Goal: Information Seeking & Learning: Learn about a topic

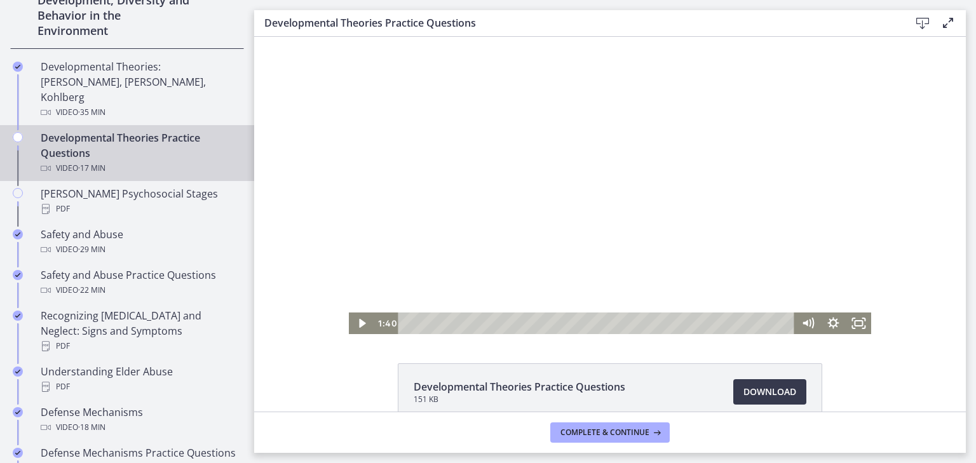
click at [399, 224] on div at bounding box center [610, 185] width 523 height 297
click at [864, 326] on icon "Fullscreen" at bounding box center [857, 323] width 25 height 22
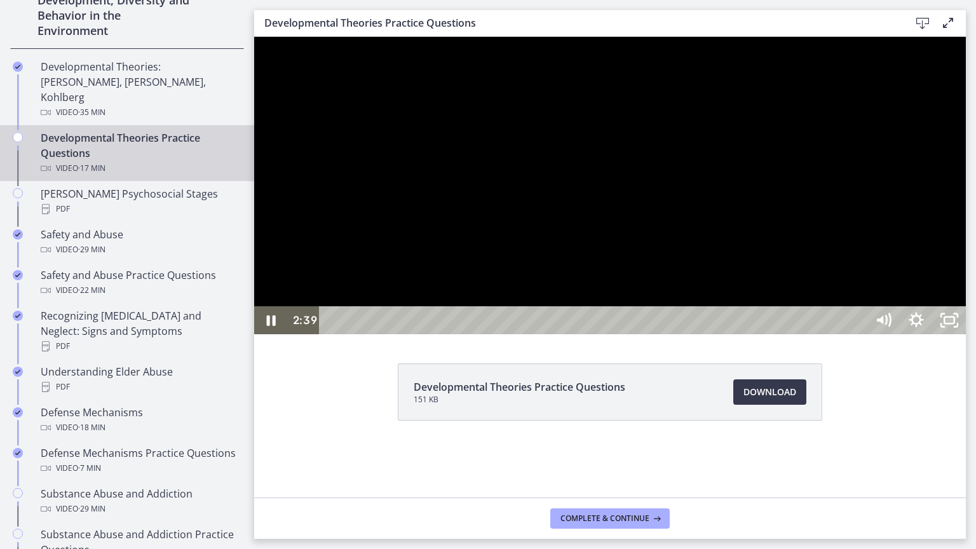
click at [932, 273] on div at bounding box center [609, 185] width 711 height 297
click at [622, 334] on div at bounding box center [609, 185] width 711 height 297
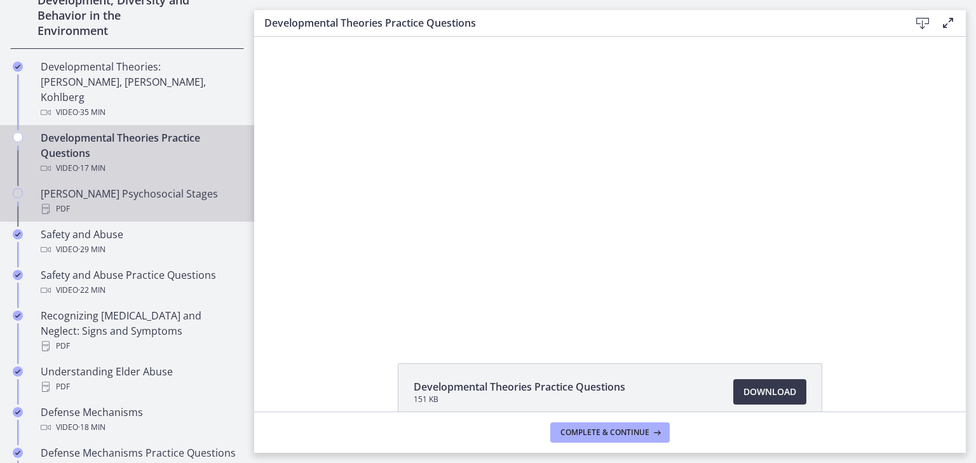
click at [191, 181] on link "[PERSON_NAME] Psychosocial Stages PDF" at bounding box center [127, 201] width 254 height 41
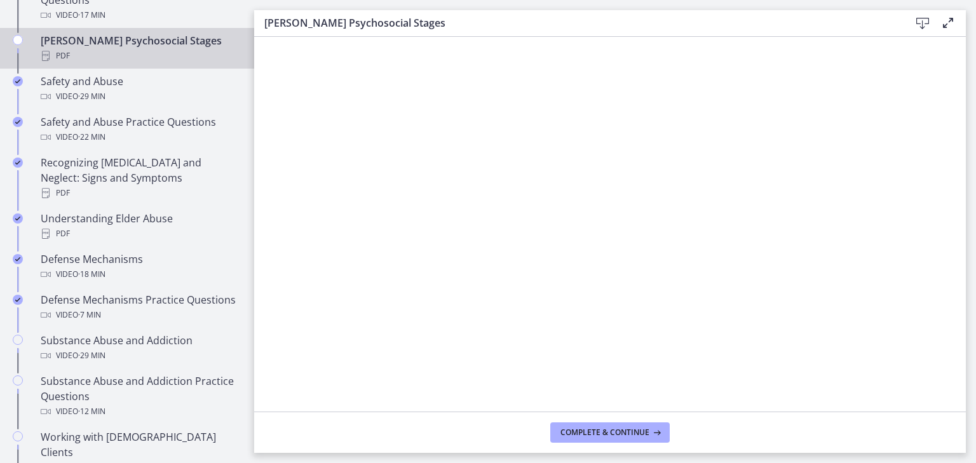
scroll to position [526, 0]
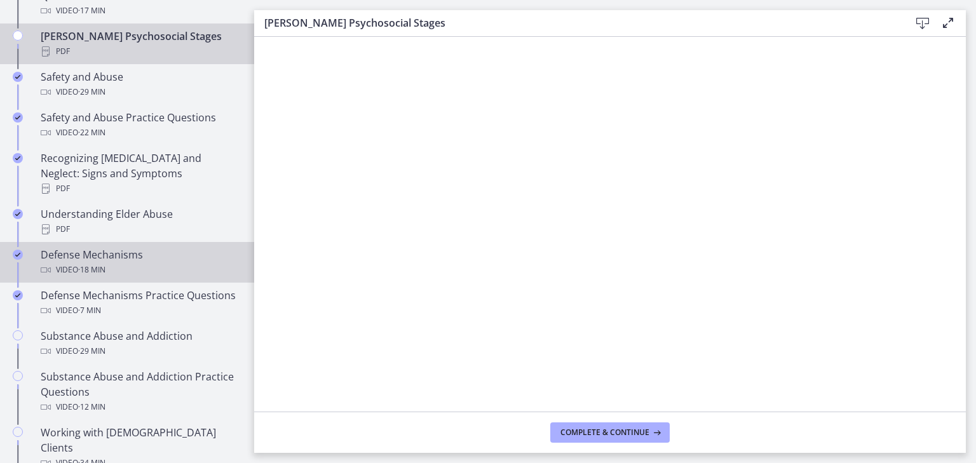
click at [197, 247] on div "Defense Mechanisms Video · 18 min" at bounding box center [140, 262] width 198 height 30
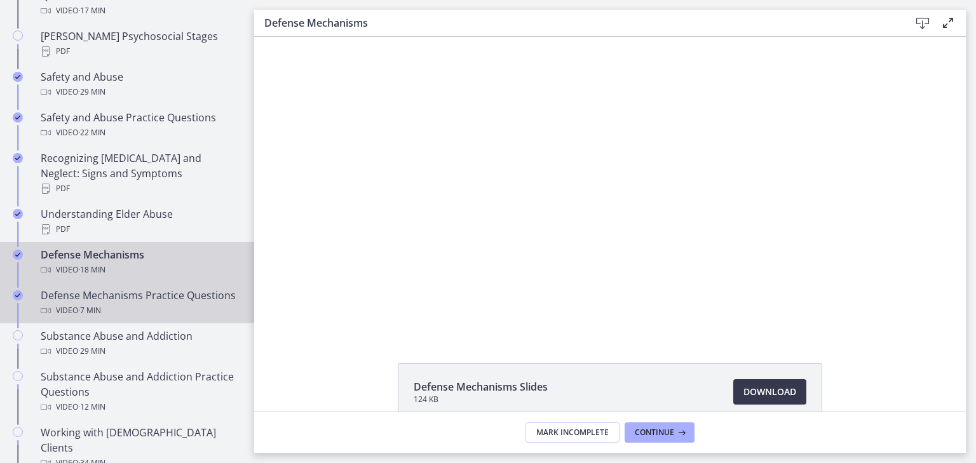
click at [192, 288] on div "Defense Mechanisms Practice Questions Video · 7 min" at bounding box center [140, 303] width 198 height 30
click at [185, 247] on div "Defense Mechanisms Video · 18 min" at bounding box center [140, 262] width 198 height 30
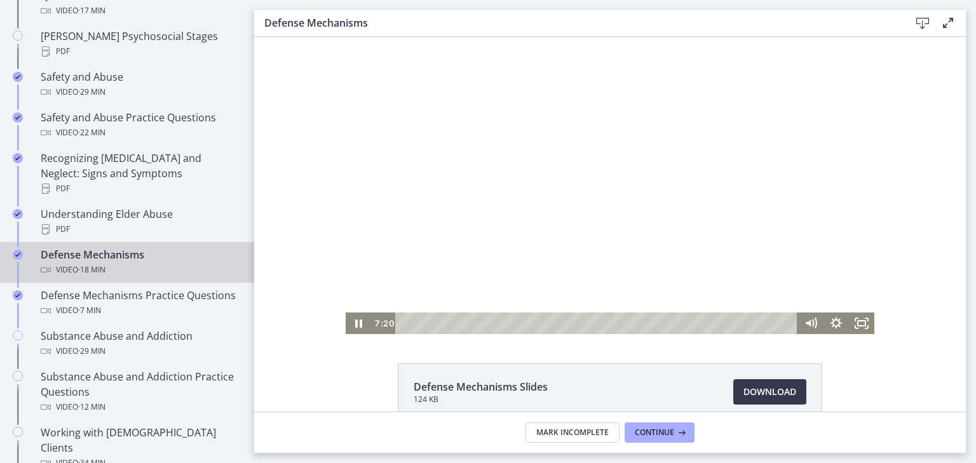
click at [628, 265] on div at bounding box center [610, 185] width 528 height 297
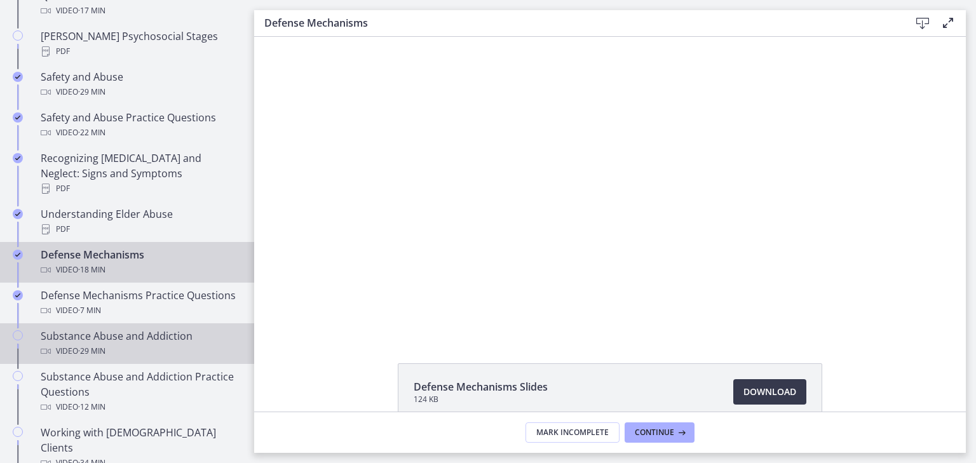
click at [213, 326] on link "Substance Abuse and Addiction Video · 29 min" at bounding box center [127, 343] width 254 height 41
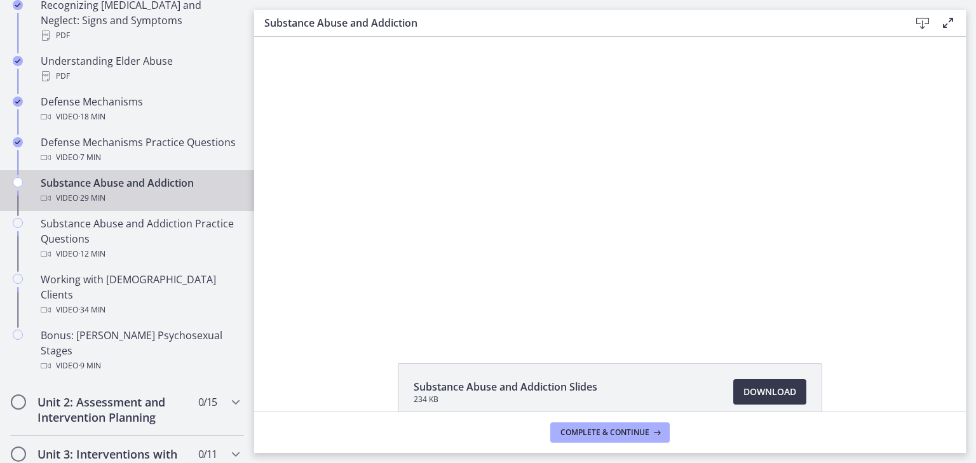
scroll to position [689, 0]
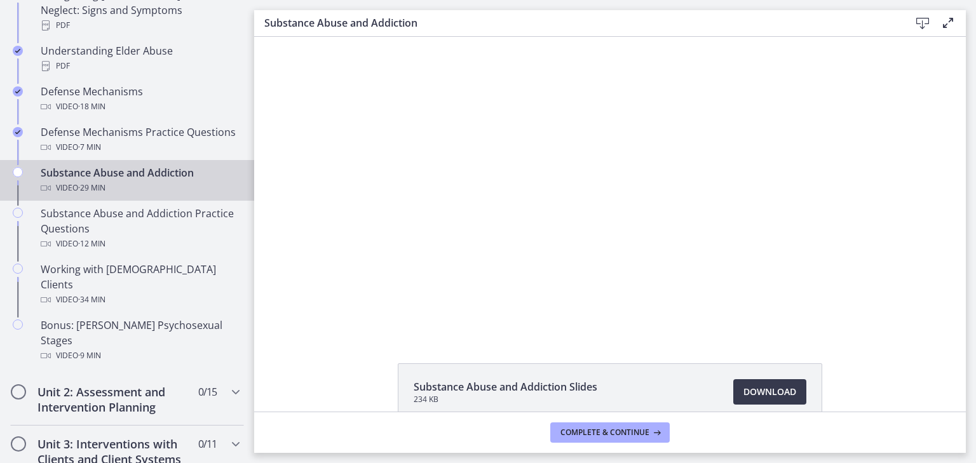
drag, startPoint x: 252, startPoint y: 238, endPoint x: 15, endPoint y: 247, distance: 237.7
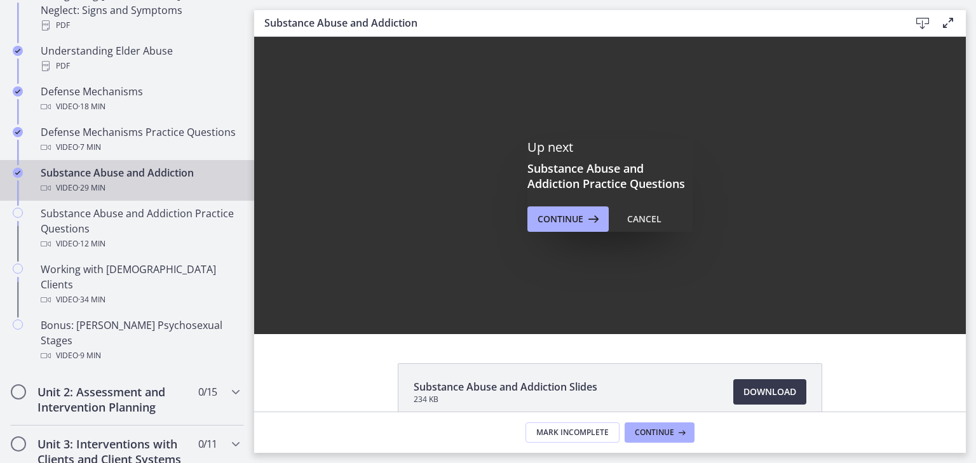
scroll to position [0, 0]
click at [569, 227] on button "Continue" at bounding box center [567, 218] width 81 height 25
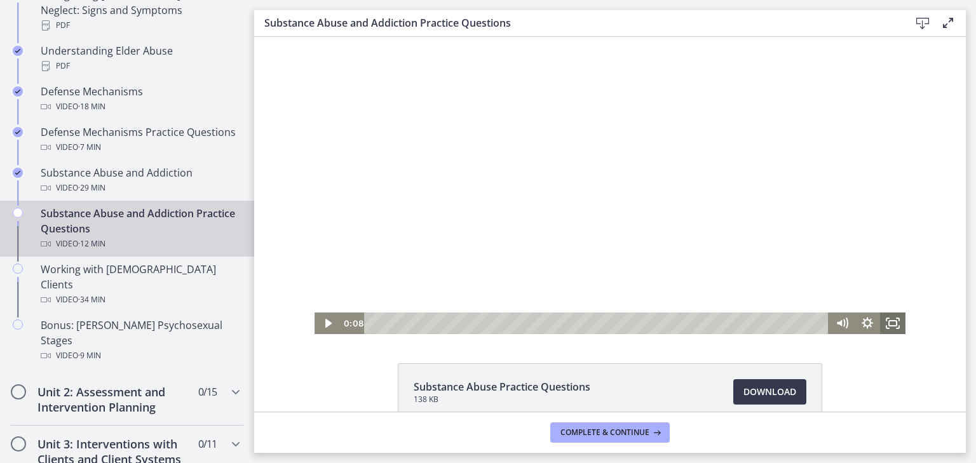
click at [889, 326] on rect "Fullscreen" at bounding box center [893, 323] width 8 height 5
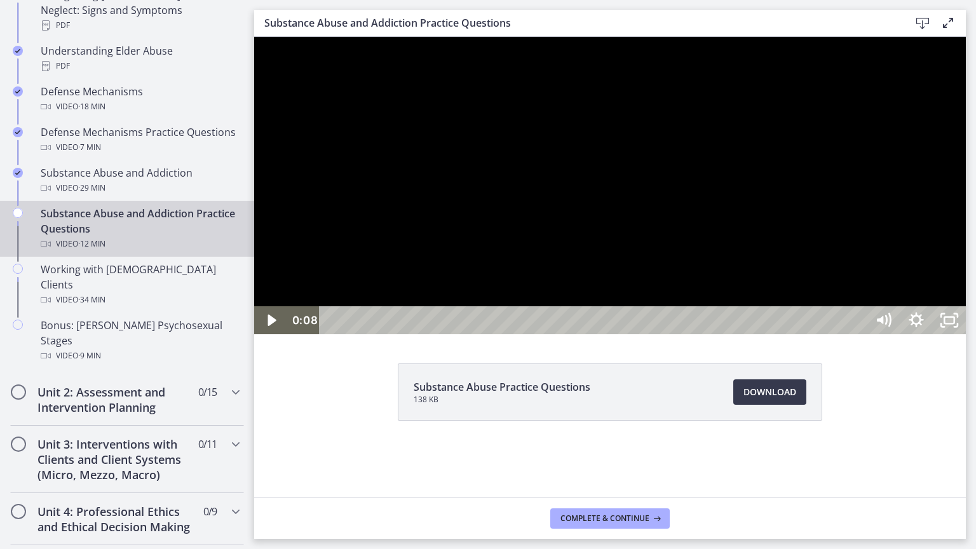
click at [965, 323] on div at bounding box center [609, 185] width 711 height 297
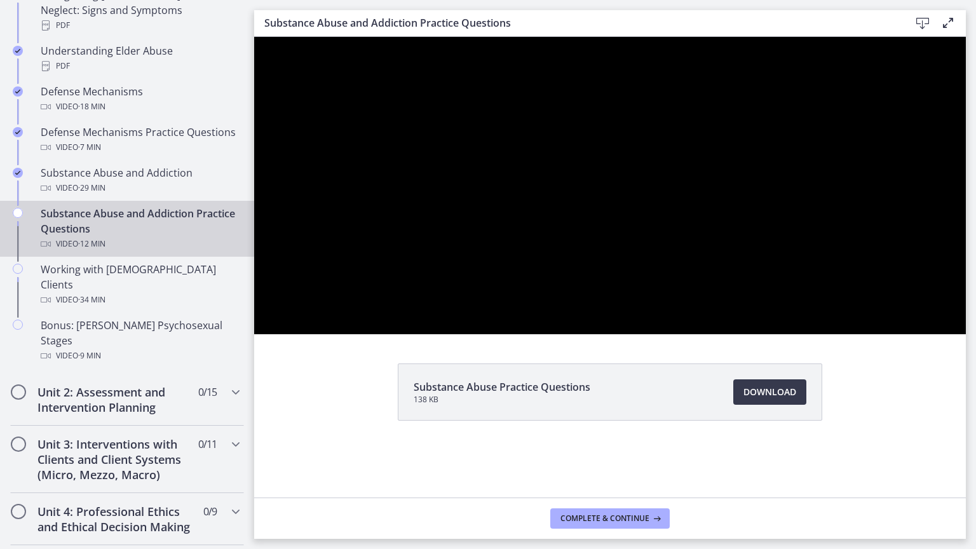
click at [965, 334] on div at bounding box center [609, 185] width 711 height 297
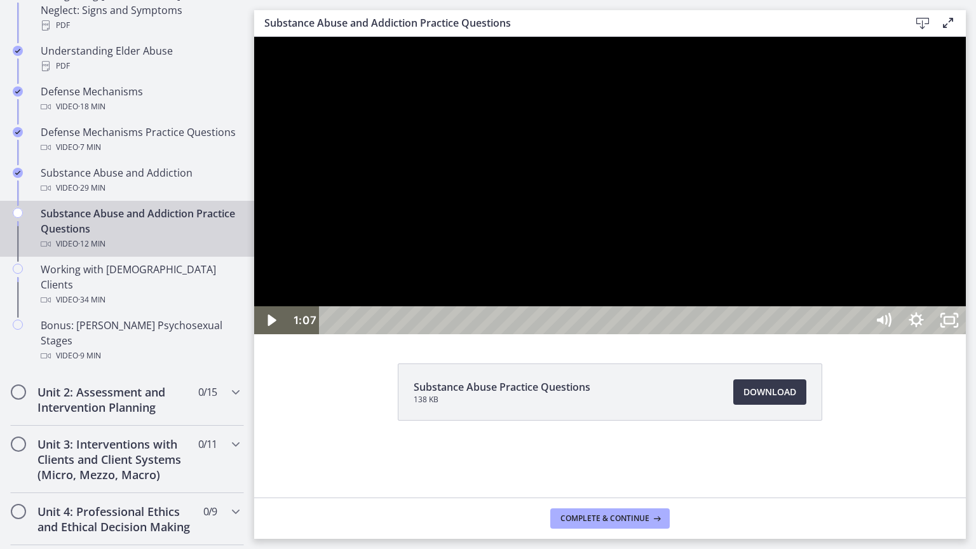
click at [965, 334] on div at bounding box center [609, 185] width 711 height 297
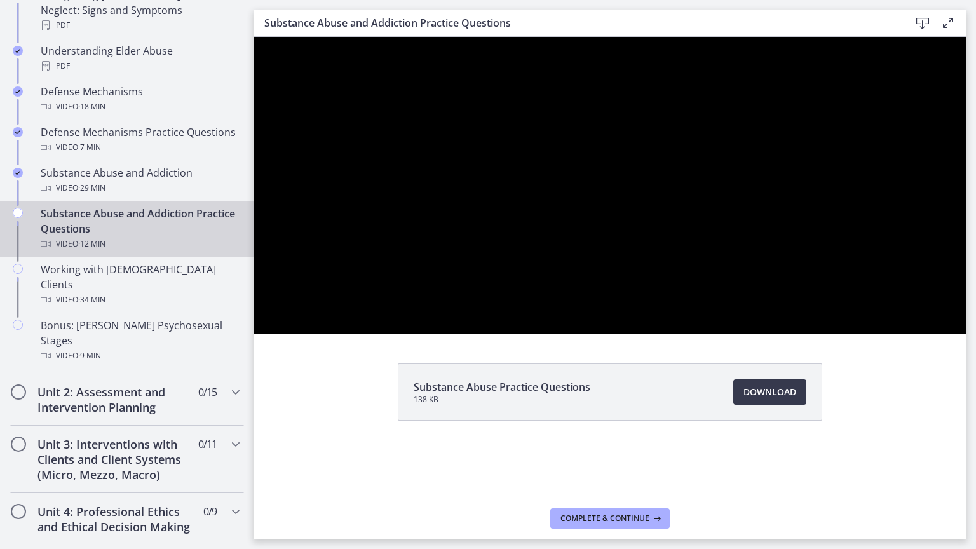
click at [965, 332] on div at bounding box center [609, 185] width 711 height 297
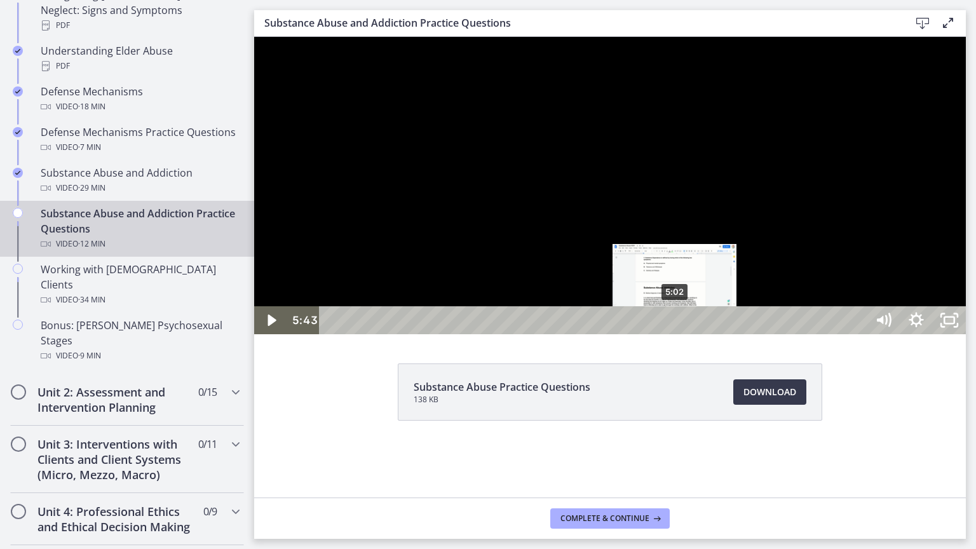
click at [675, 334] on div "5:02" at bounding box center [594, 320] width 527 height 28
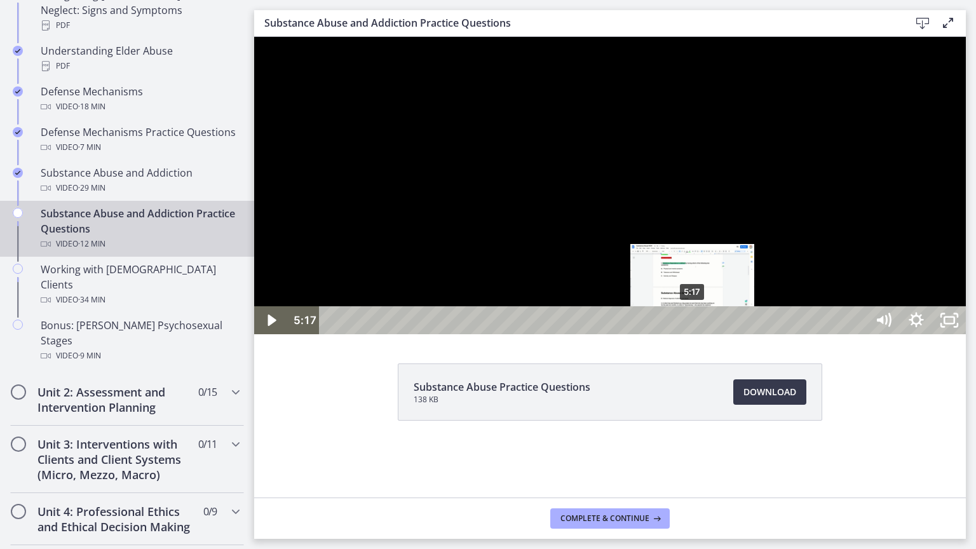
click at [693, 334] on div "5:17" at bounding box center [594, 320] width 527 height 28
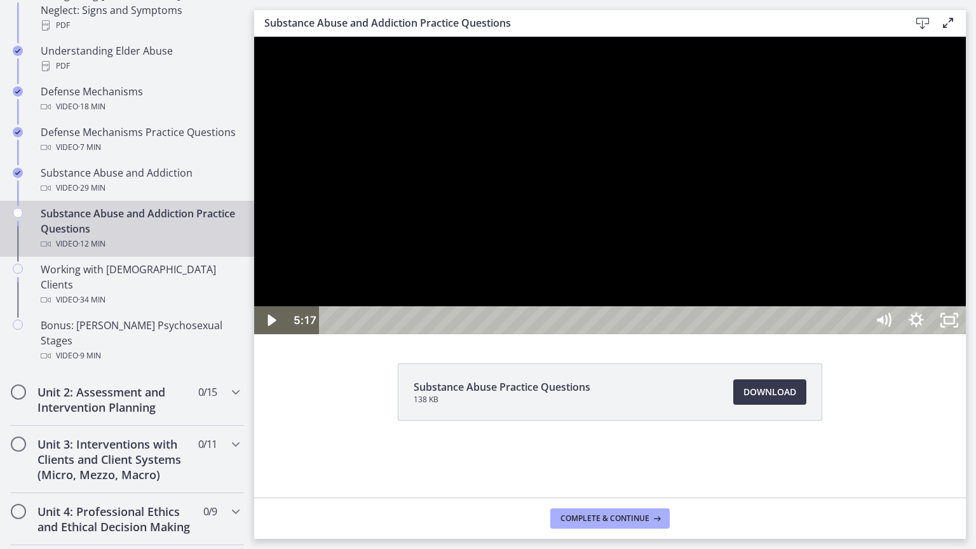
click at [694, 334] on div at bounding box center [609, 185] width 711 height 297
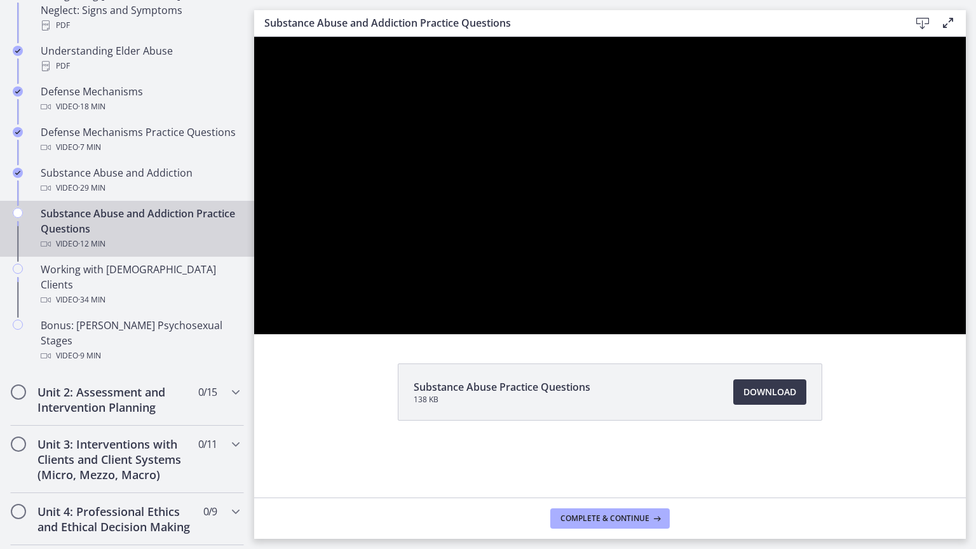
click at [694, 334] on div at bounding box center [609, 185] width 711 height 297
click at [965, 334] on div at bounding box center [609, 185] width 711 height 297
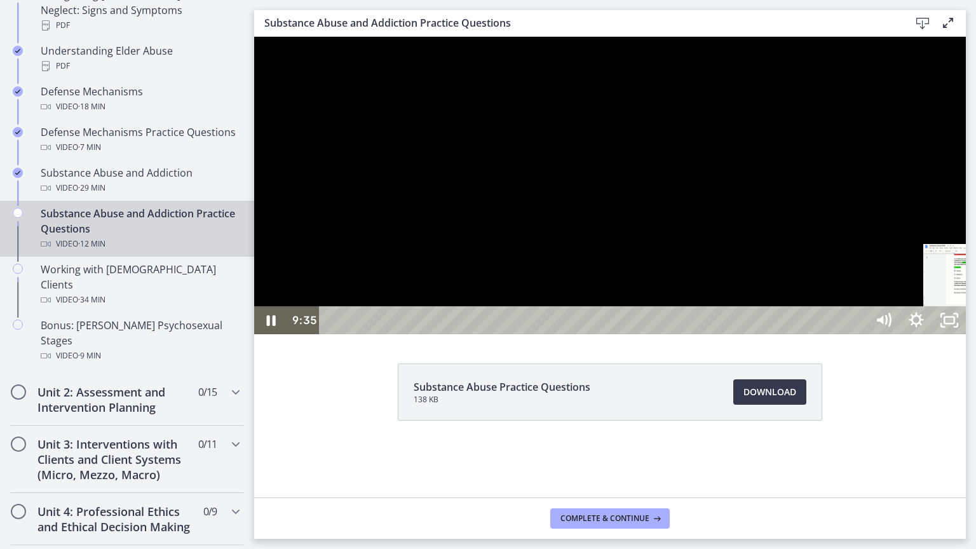
click at [858, 334] on div "9:35" at bounding box center [594, 320] width 527 height 28
click at [858, 334] on div "9:12" at bounding box center [594, 320] width 527 height 28
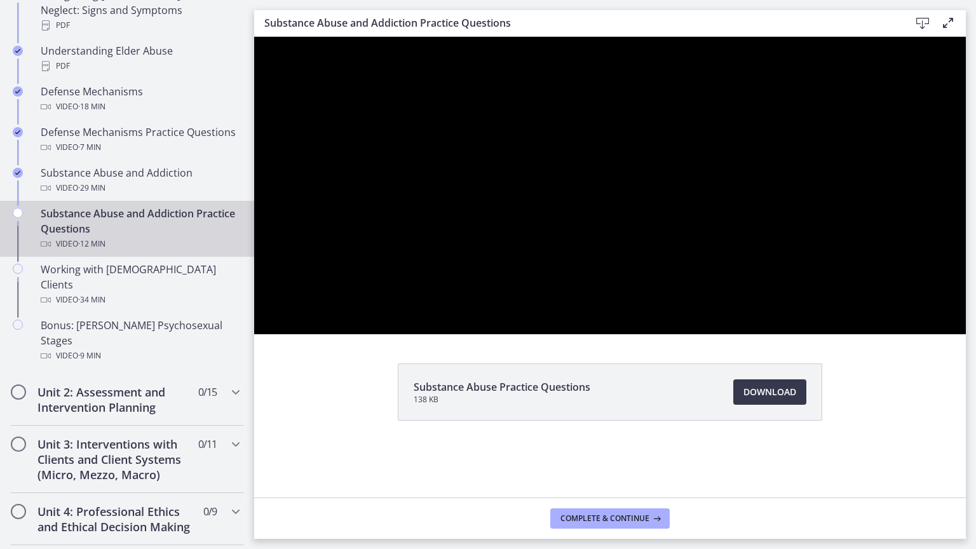
click at [965, 334] on div at bounding box center [609, 185] width 711 height 297
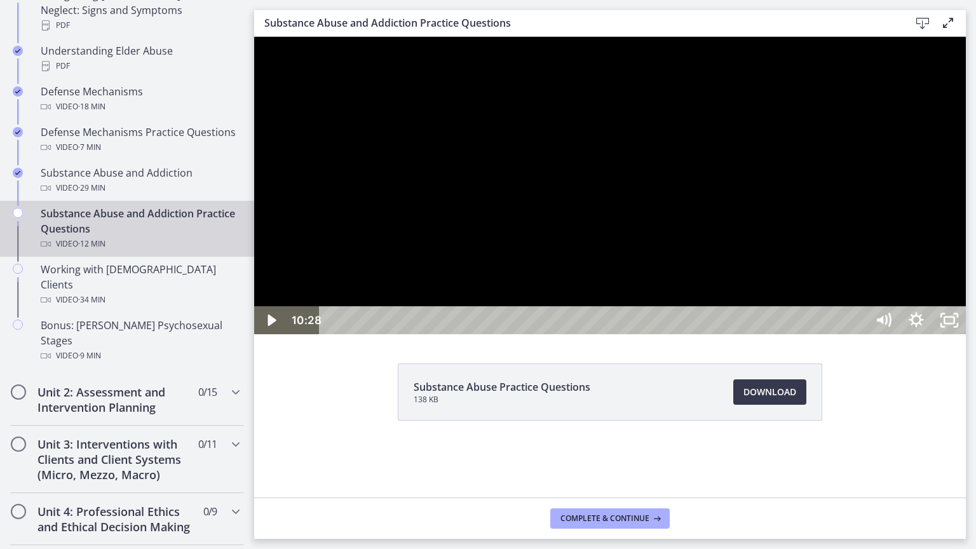
click at [965, 334] on div at bounding box center [609, 185] width 711 height 297
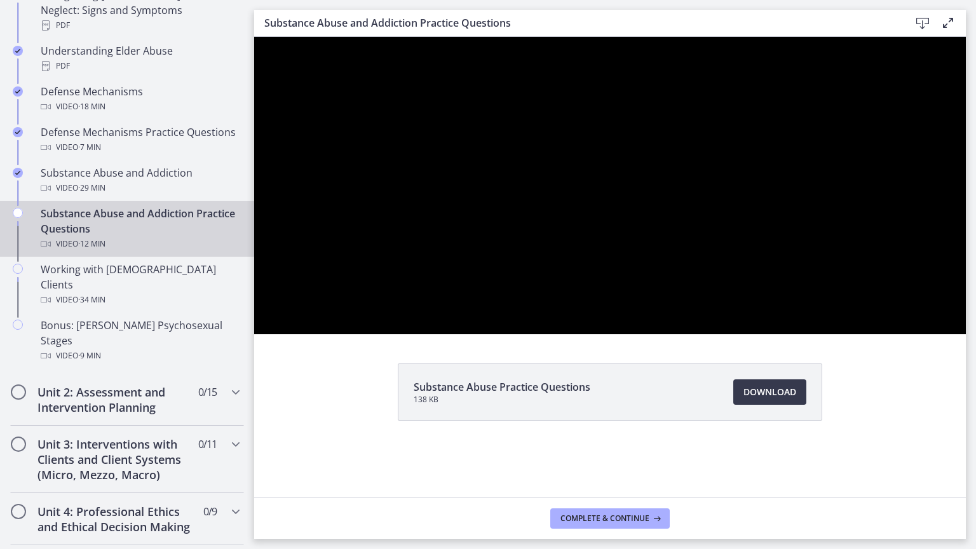
click at [965, 334] on div at bounding box center [609, 185] width 711 height 297
click at [387, 334] on div at bounding box center [609, 185] width 711 height 297
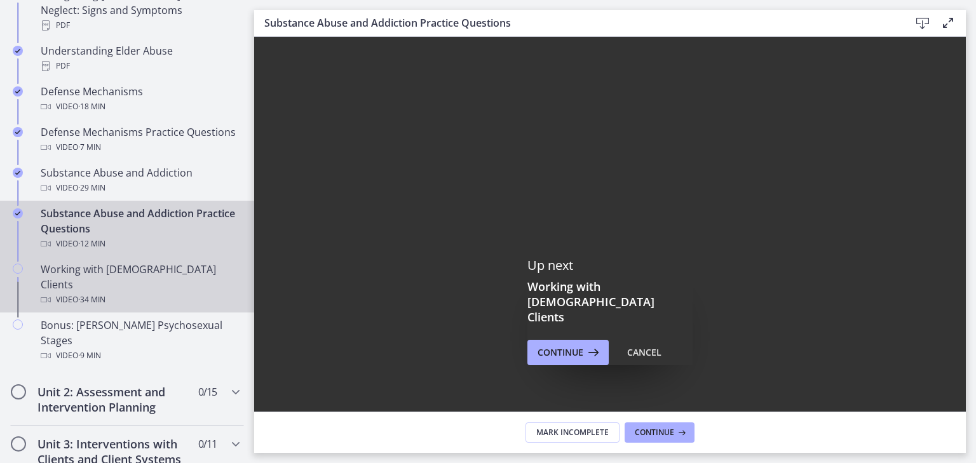
click at [192, 262] on div "Working with LGBTQ+ Clients Video · 34 min" at bounding box center [140, 285] width 198 height 46
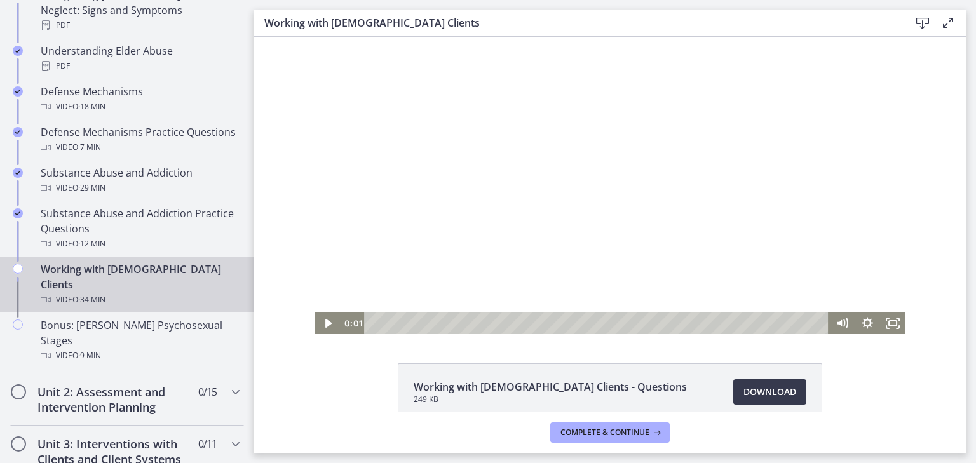
click at [459, 201] on div at bounding box center [609, 185] width 591 height 297
click at [587, 226] on div at bounding box center [609, 185] width 591 height 297
drag, startPoint x: 878, startPoint y: 321, endPoint x: 1134, endPoint y: 412, distance: 271.4
click at [878, 321] on icon "Fullscreen" at bounding box center [892, 324] width 30 height 26
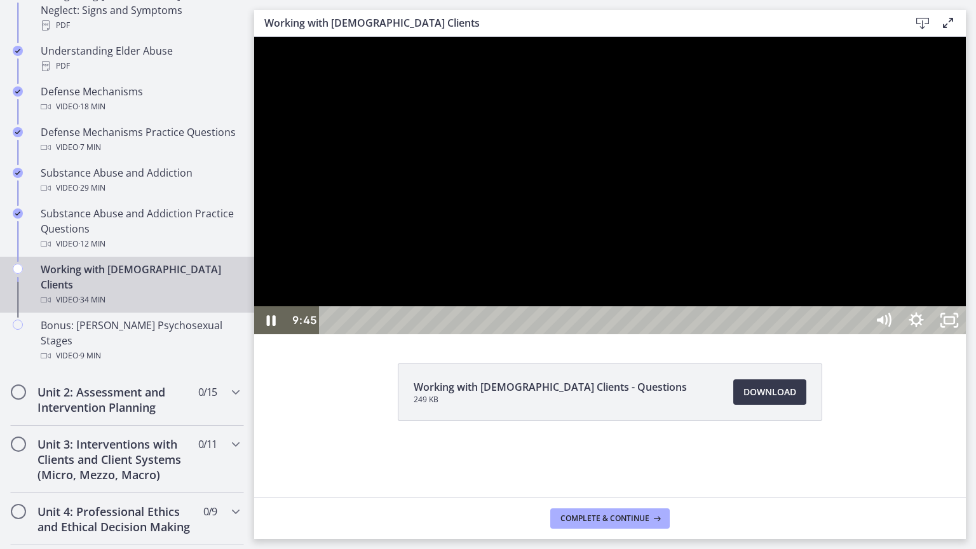
click at [965, 333] on div at bounding box center [609, 185] width 711 height 297
click at [826, 334] on div at bounding box center [609, 185] width 711 height 297
click at [665, 329] on div at bounding box center [609, 185] width 711 height 297
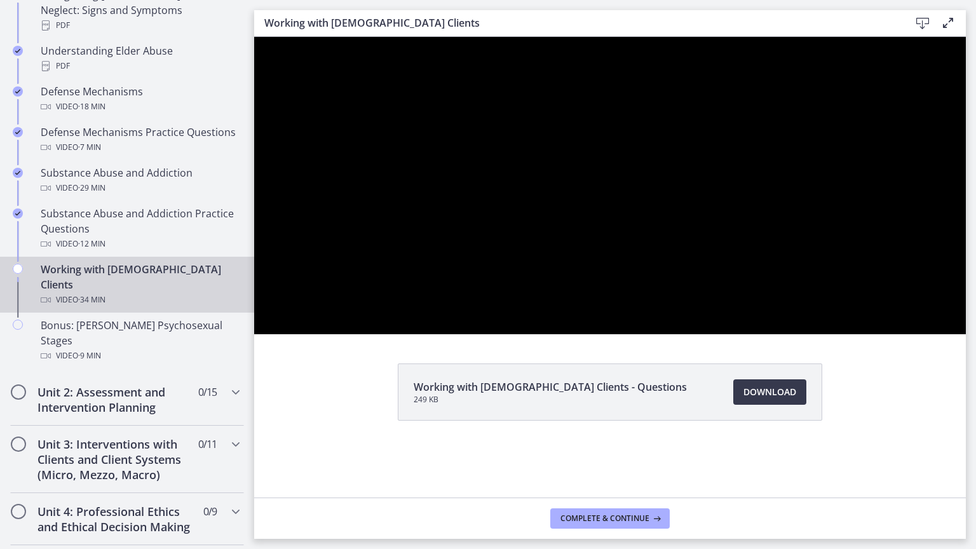
click at [665, 329] on div at bounding box center [609, 185] width 711 height 297
click at [664, 330] on div at bounding box center [609, 185] width 711 height 297
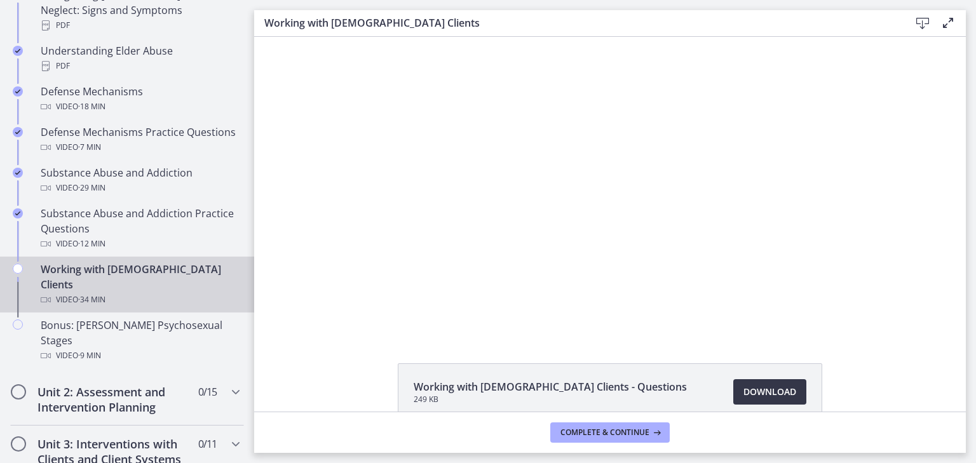
click at [749, 384] on span "Download Opens in a new window" at bounding box center [769, 391] width 53 height 15
click at [733, 379] on link "Download Opens in a new window" at bounding box center [769, 391] width 73 height 25
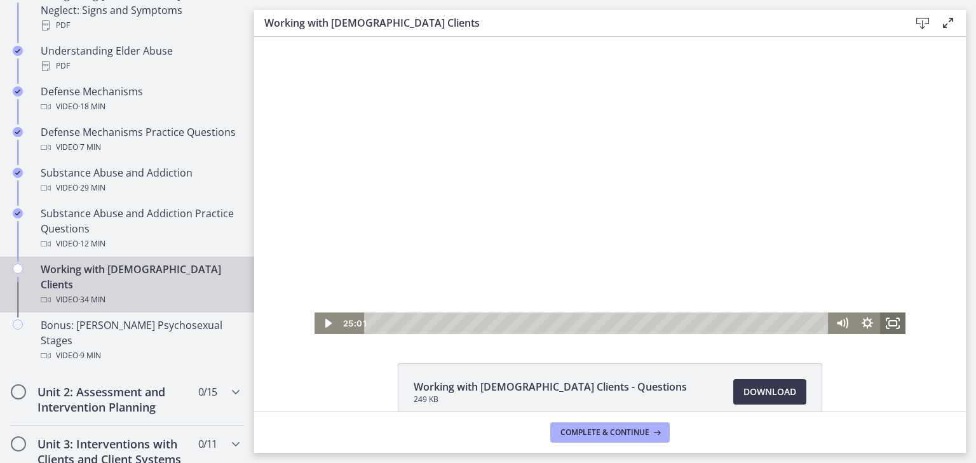
click at [894, 326] on icon "Fullscreen" at bounding box center [892, 323] width 25 height 22
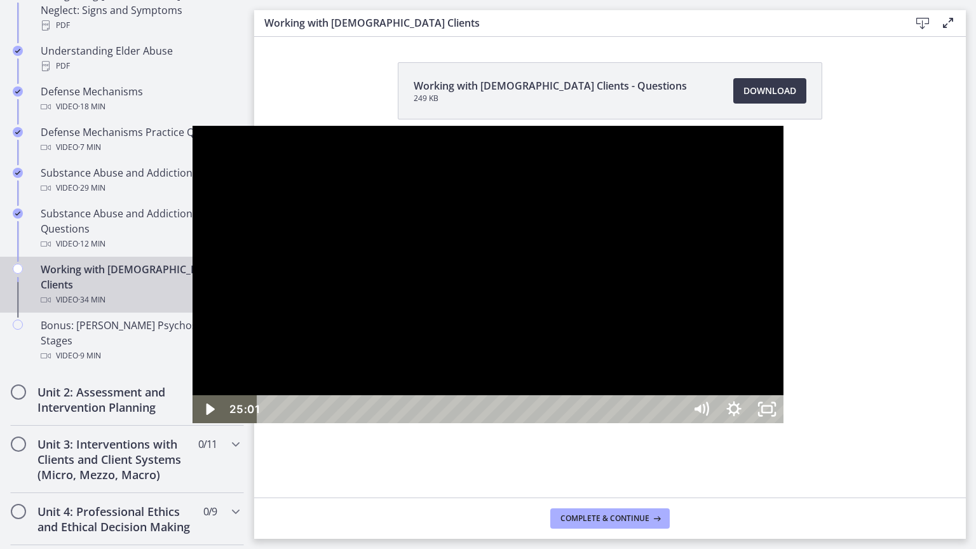
click at [783, 347] on div at bounding box center [487, 274] width 591 height 297
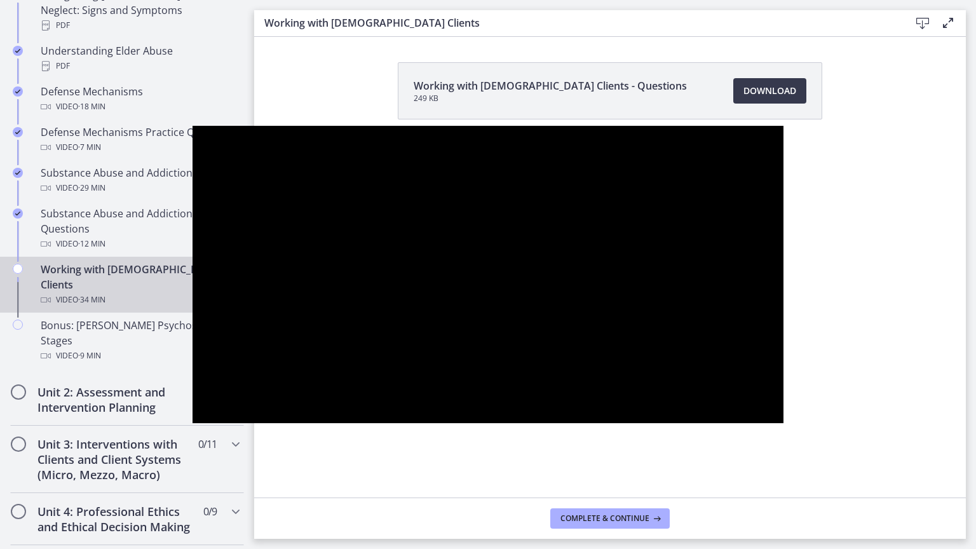
click at [192, 417] on div at bounding box center [487, 274] width 591 height 297
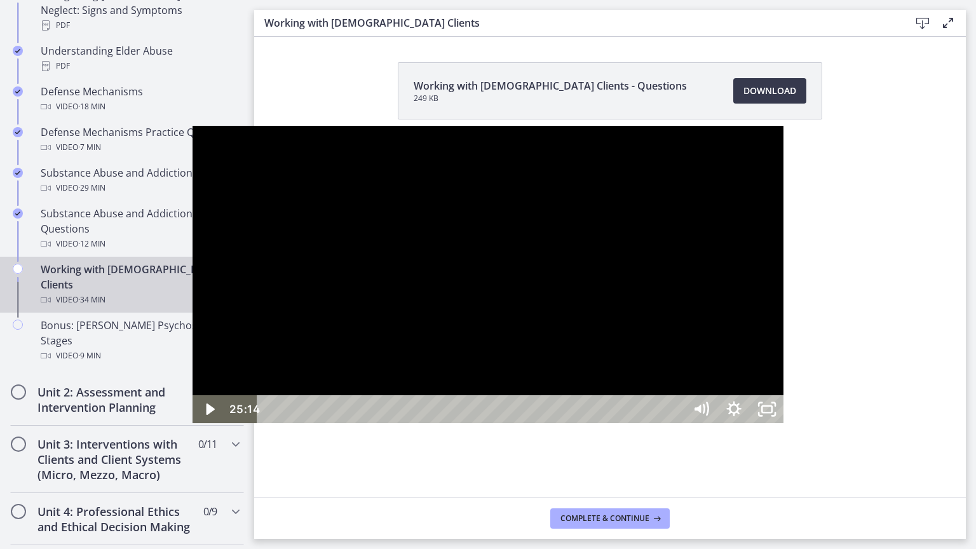
click at [783, 347] on div at bounding box center [487, 274] width 591 height 297
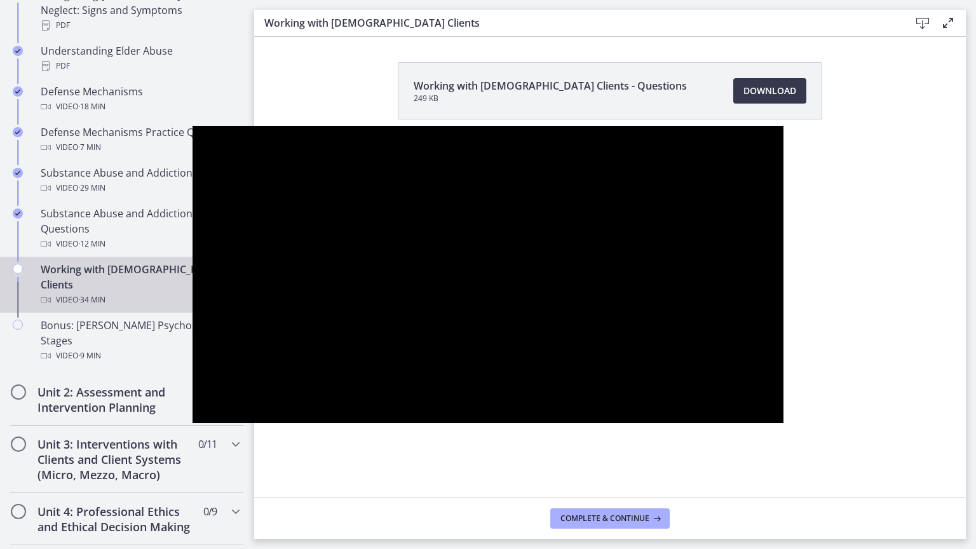
click at [783, 376] on div at bounding box center [487, 274] width 591 height 297
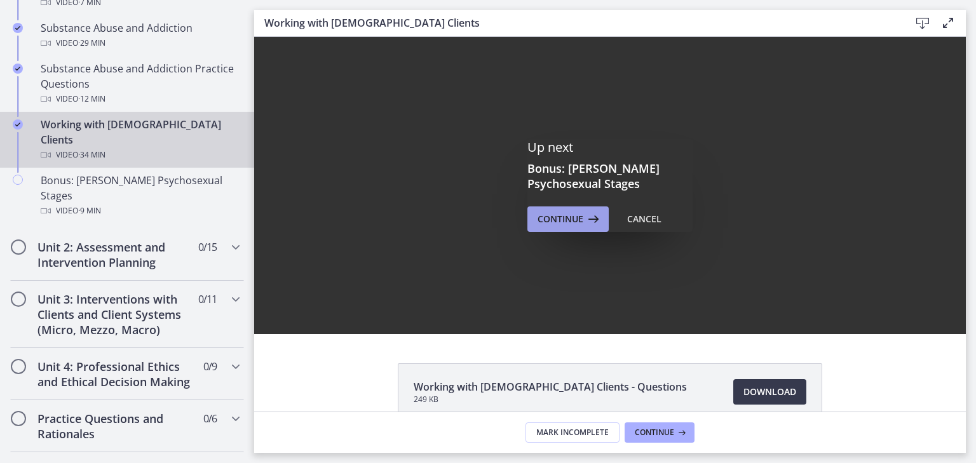
click at [546, 219] on span "Continue" at bounding box center [560, 219] width 46 height 15
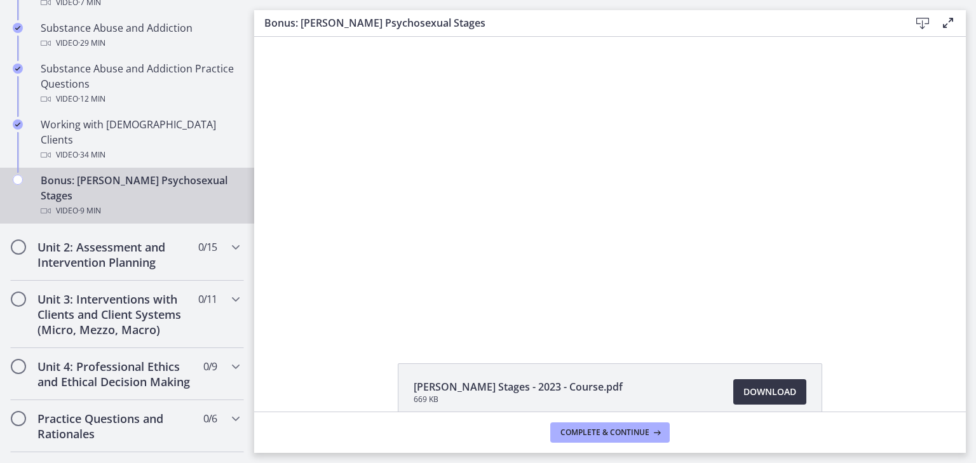
click at [788, 389] on span "Download Opens in a new window" at bounding box center [769, 391] width 53 height 15
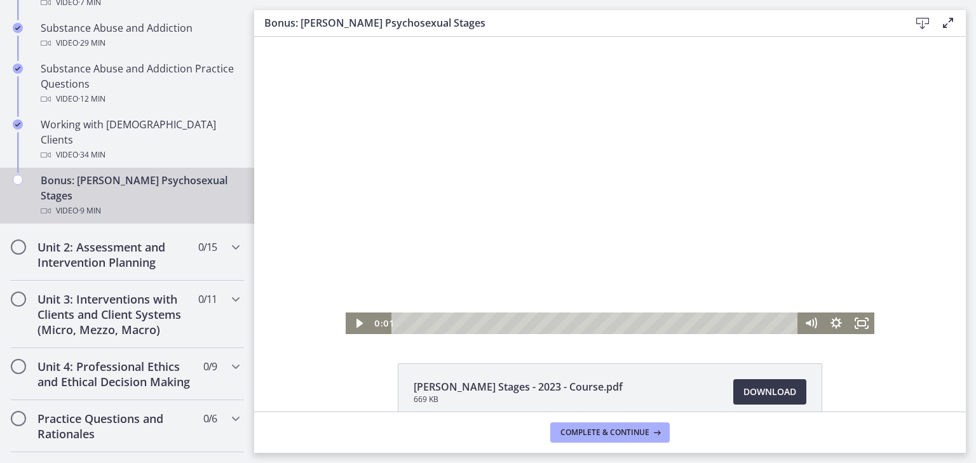
click at [351, 154] on div at bounding box center [610, 185] width 528 height 297
click at [853, 319] on icon "Fullscreen" at bounding box center [861, 324] width 30 height 26
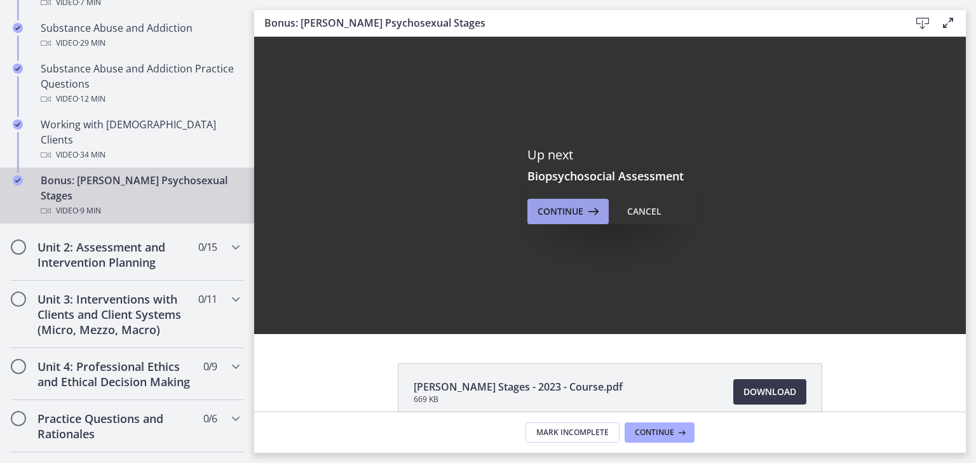
click at [579, 222] on button "Continue" at bounding box center [567, 211] width 81 height 25
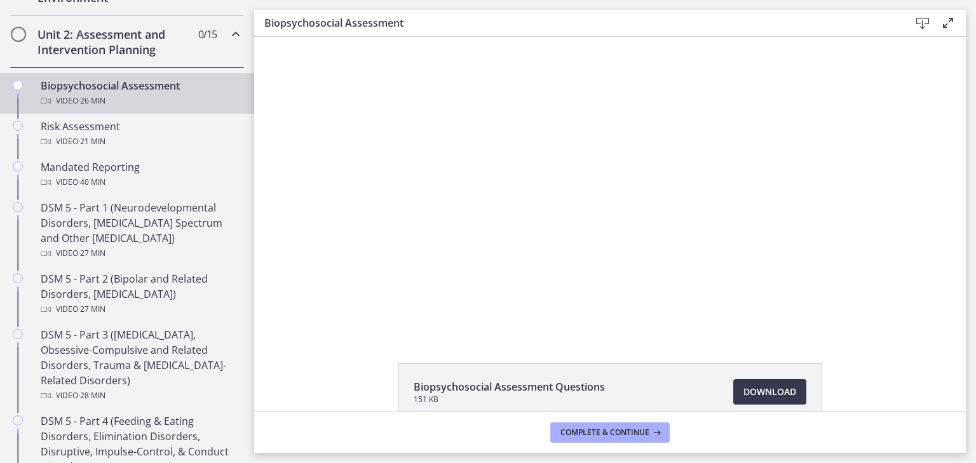
scroll to position [325, 0]
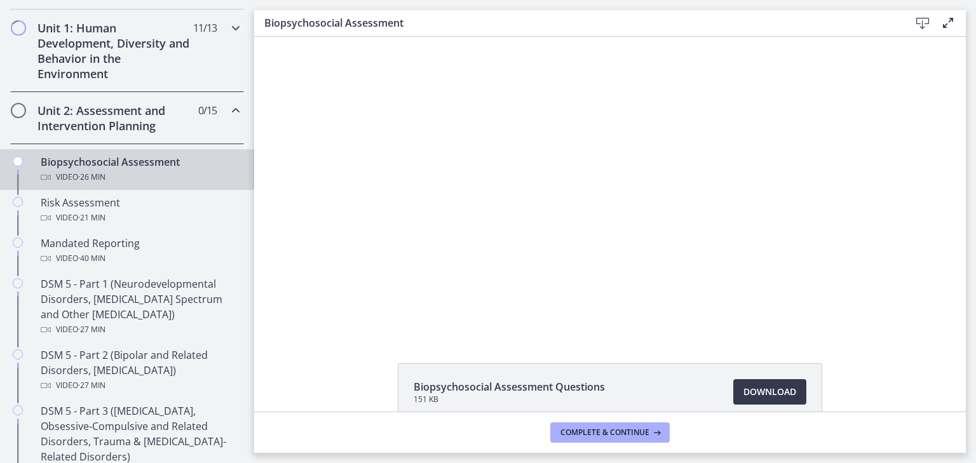
click at [228, 31] on icon "Chapters" at bounding box center [235, 27] width 15 height 15
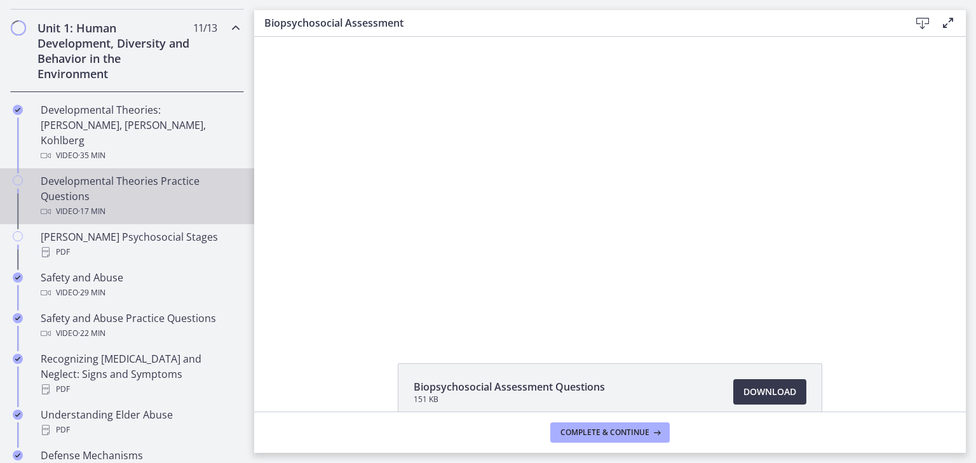
click at [197, 177] on div "Developmental Theories Practice Questions Video · 17 min" at bounding box center [140, 196] width 198 height 46
click at [591, 433] on span "Complete & continue" at bounding box center [604, 432] width 89 height 10
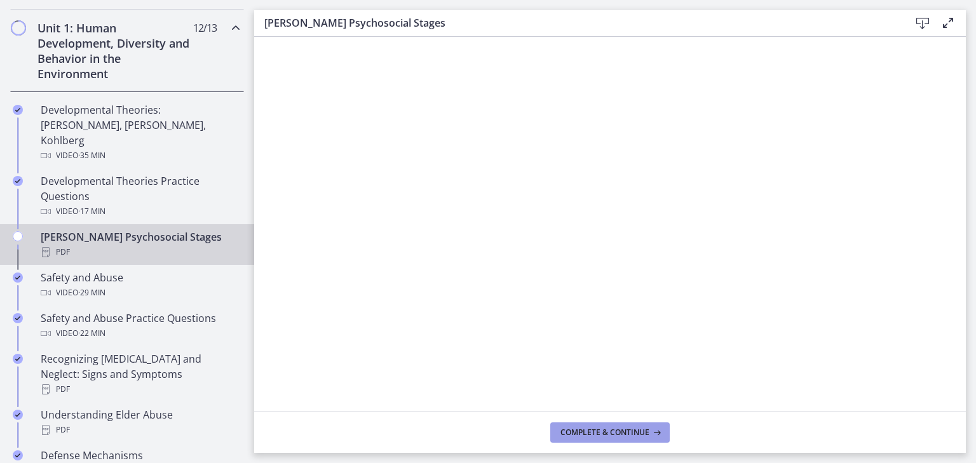
click at [598, 424] on button "Complete & continue" at bounding box center [609, 432] width 119 height 20
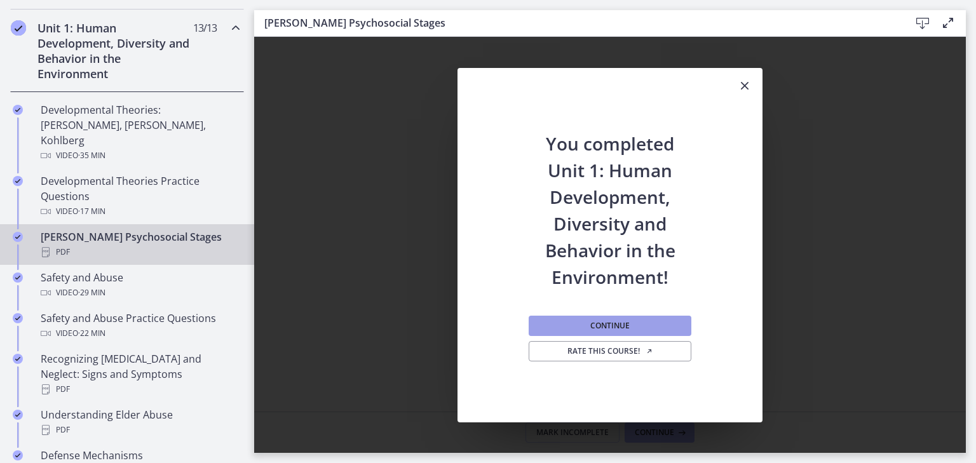
click at [625, 326] on span "Continue" at bounding box center [609, 326] width 39 height 10
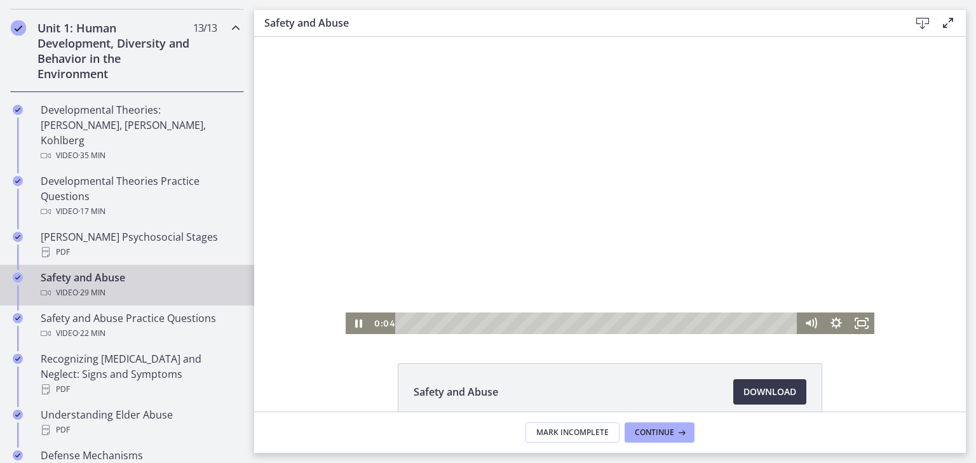
click at [520, 212] on div at bounding box center [610, 185] width 528 height 297
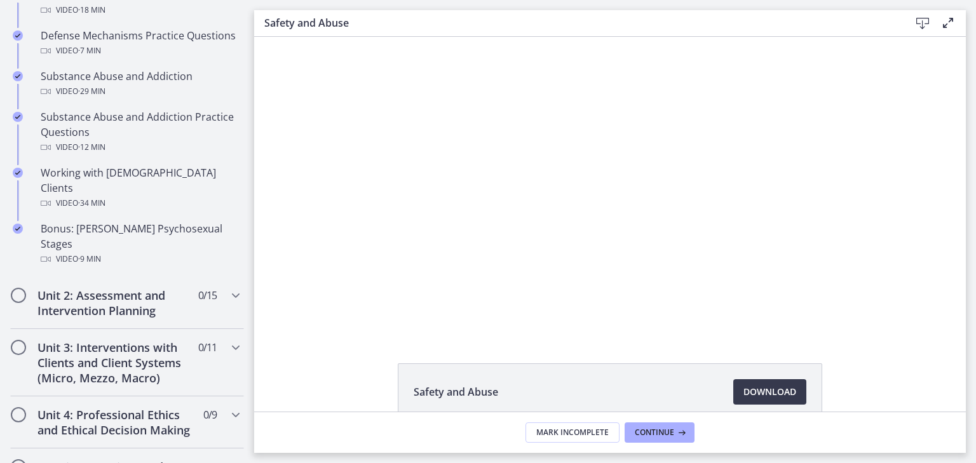
scroll to position [800, 0]
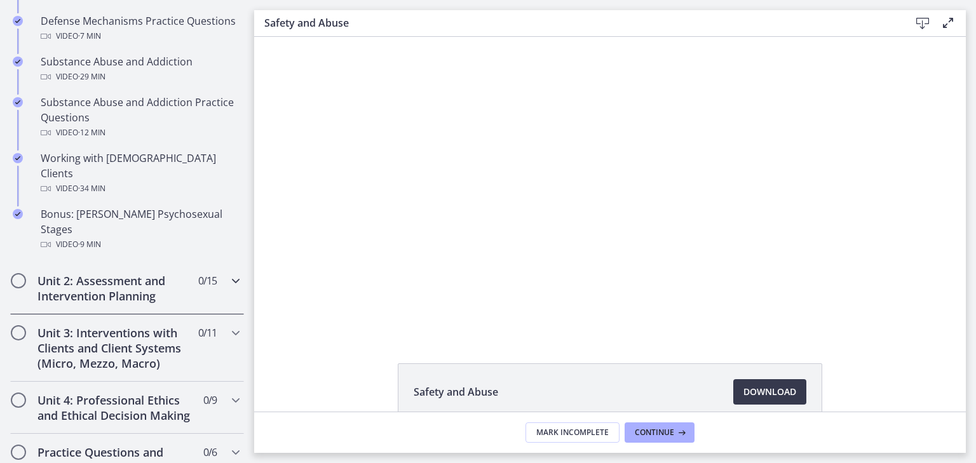
click at [228, 273] on icon "Chapters" at bounding box center [235, 280] width 15 height 15
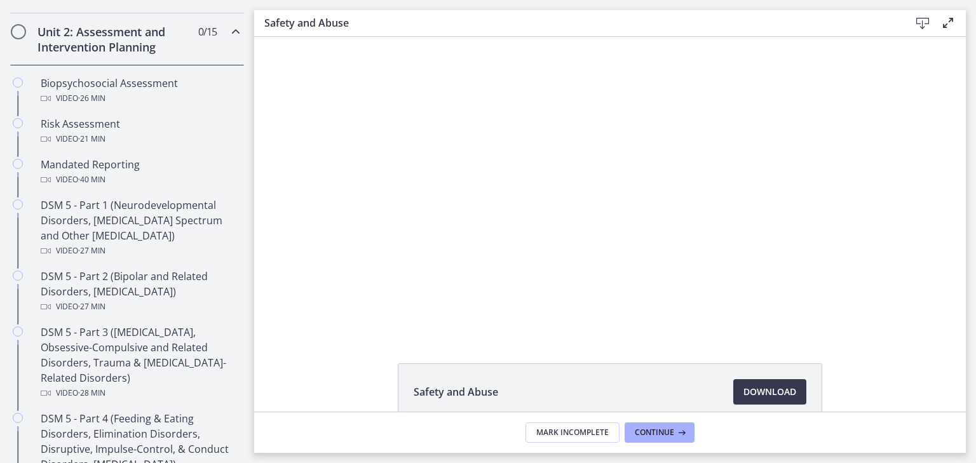
scroll to position [403, 0]
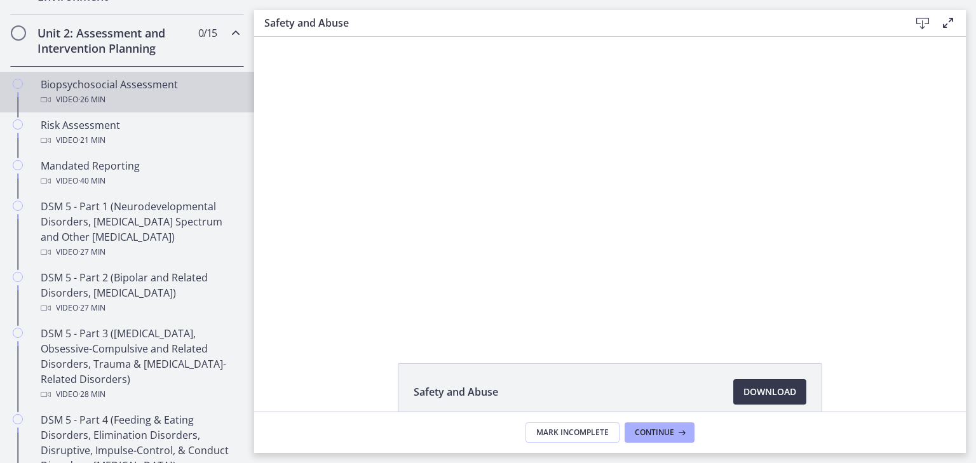
click at [78, 101] on span "· 26 min" at bounding box center [91, 99] width 27 height 15
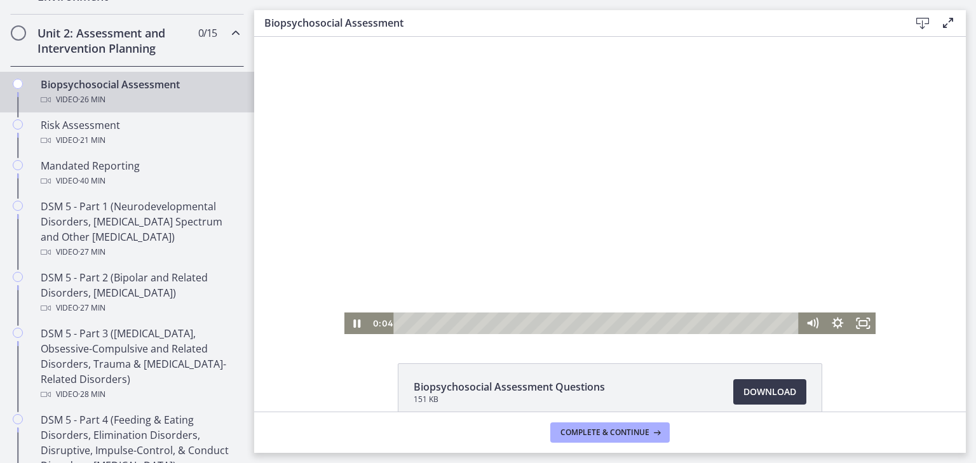
click at [403, 247] on div at bounding box center [610, 185] width 532 height 297
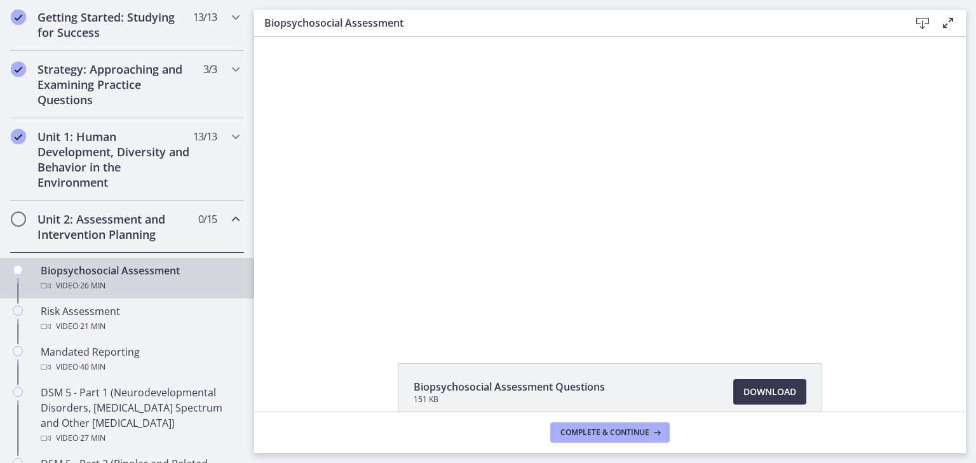
scroll to position [207, 0]
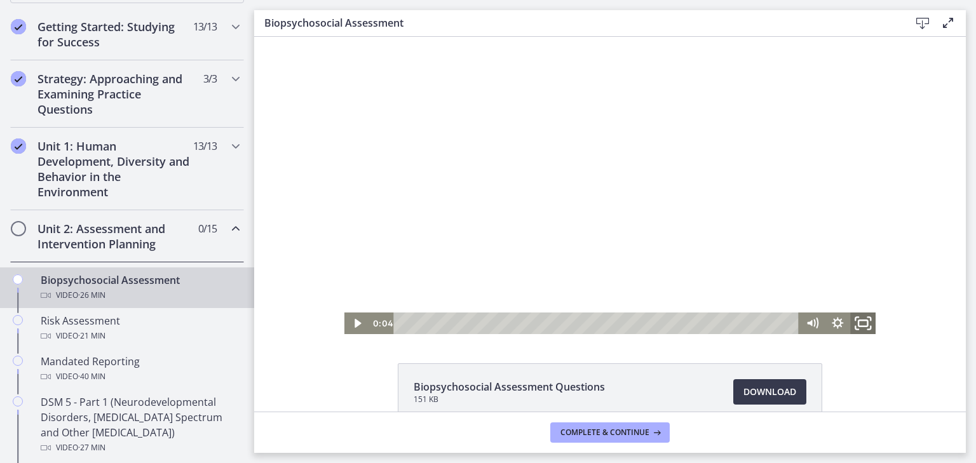
click at [854, 325] on icon "Fullscreen" at bounding box center [862, 324] width 30 height 26
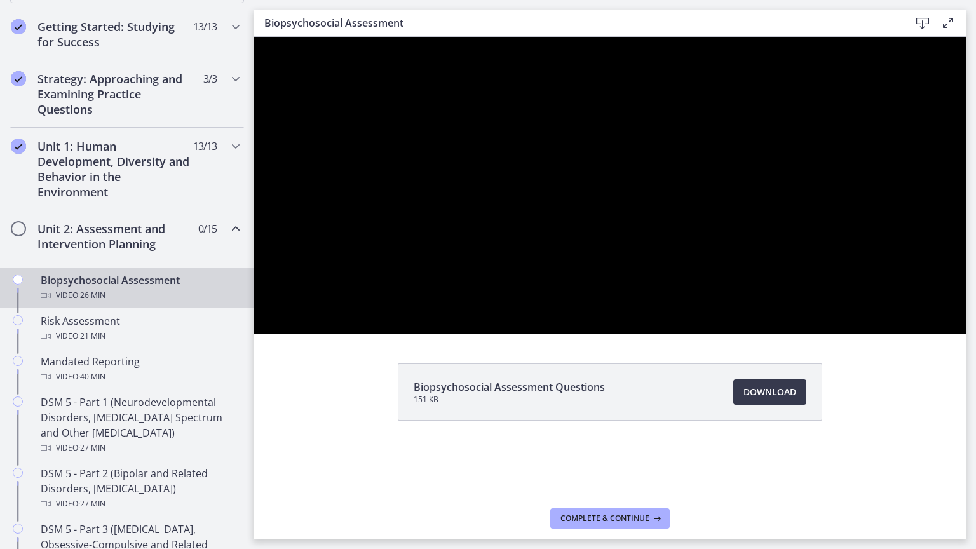
click at [965, 334] on div at bounding box center [609, 185] width 711 height 297
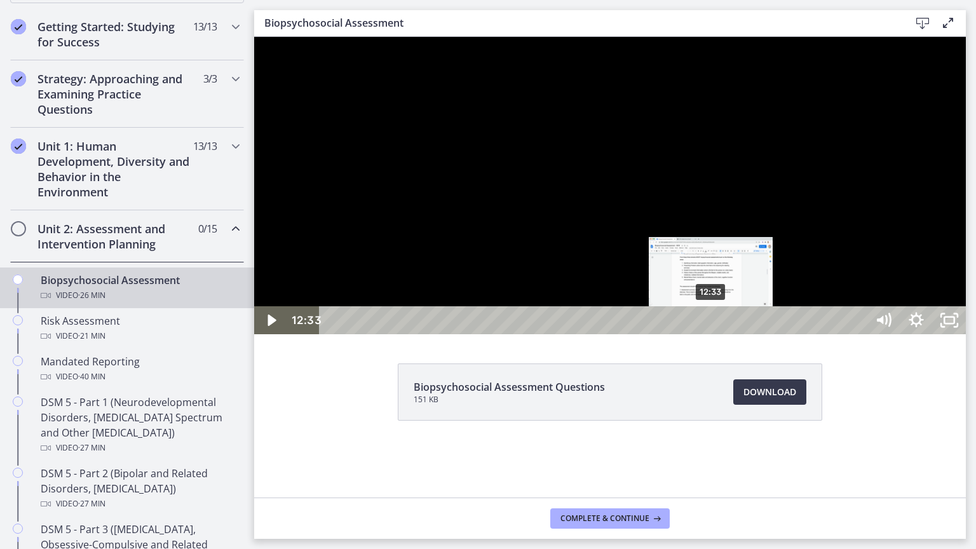
click at [711, 334] on div "12:33" at bounding box center [594, 320] width 527 height 28
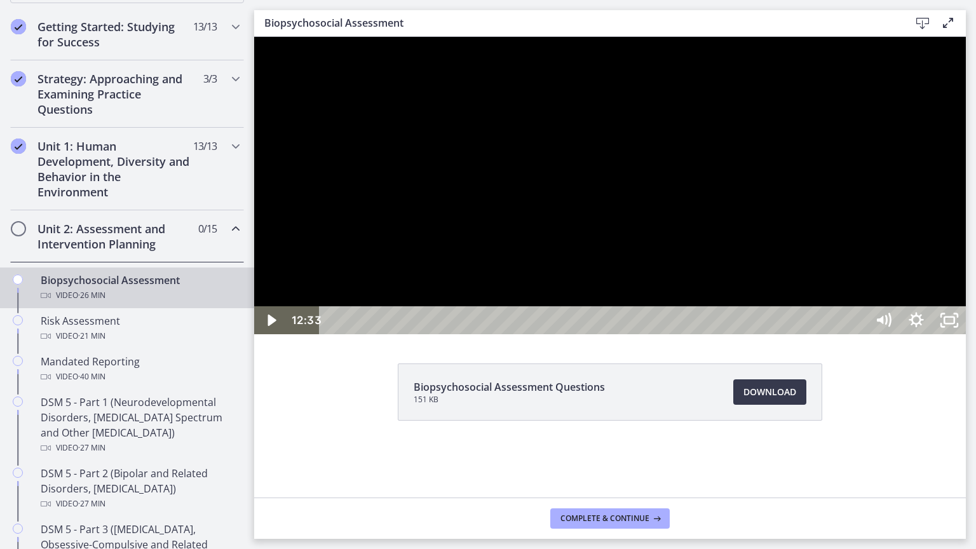
click at [834, 334] on div at bounding box center [609, 185] width 711 height 297
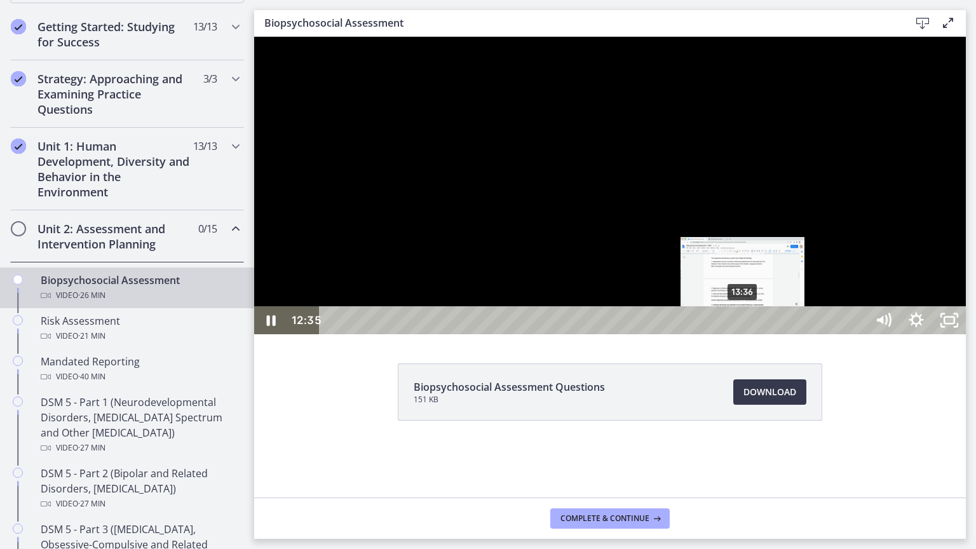
click at [743, 334] on div "13:36" at bounding box center [594, 320] width 527 height 28
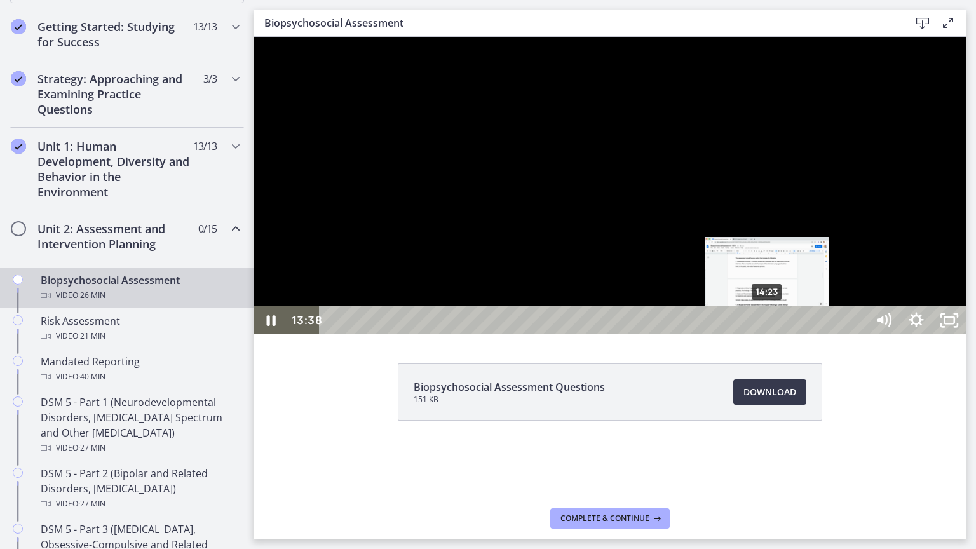
click at [767, 334] on div "14:23" at bounding box center [594, 320] width 527 height 28
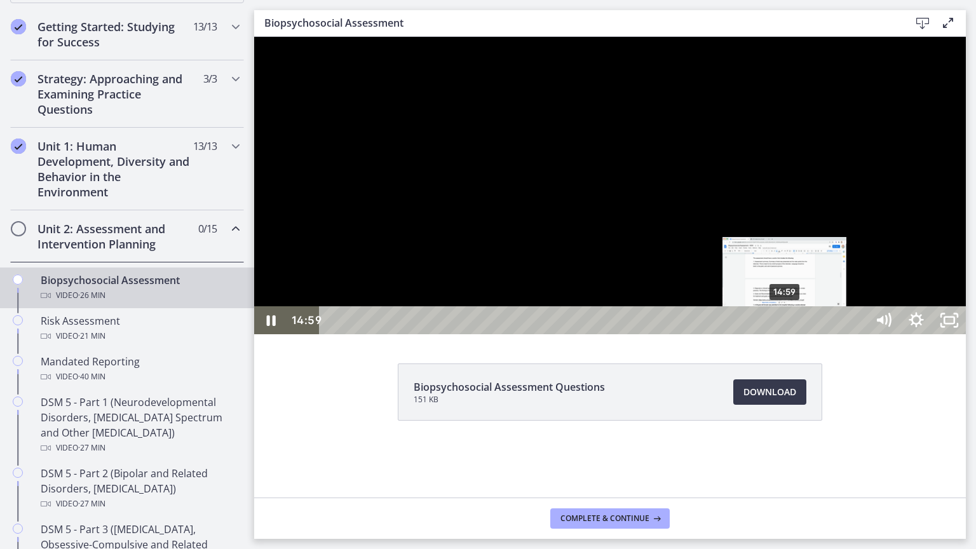
click at [785, 334] on div "14:59" at bounding box center [594, 320] width 527 height 28
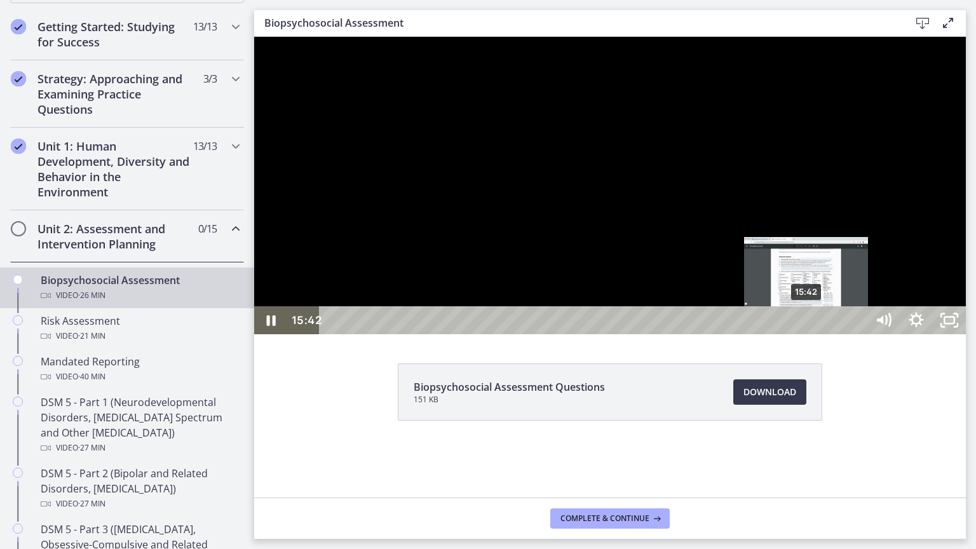
click at [807, 334] on div "15:42" at bounding box center [594, 320] width 527 height 28
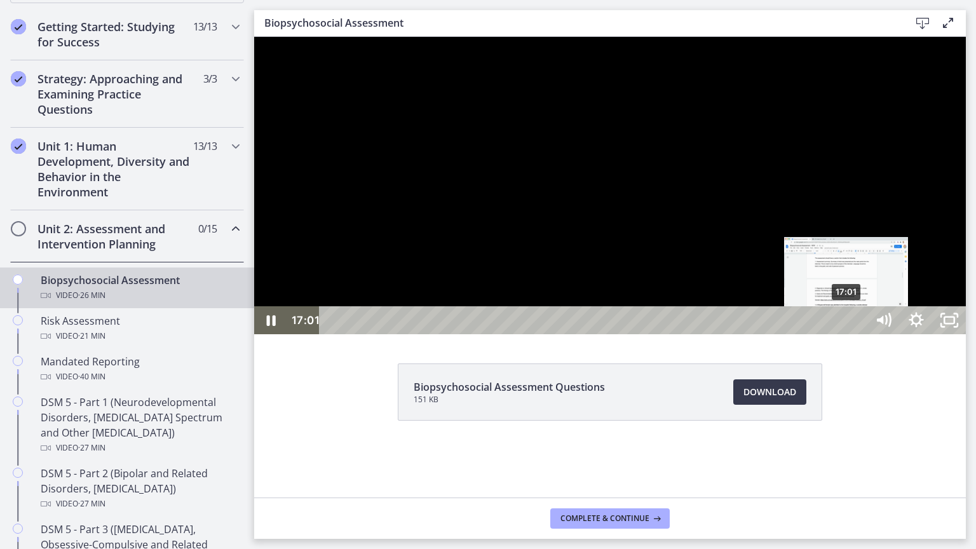
click at [847, 334] on div "17:01" at bounding box center [594, 320] width 527 height 28
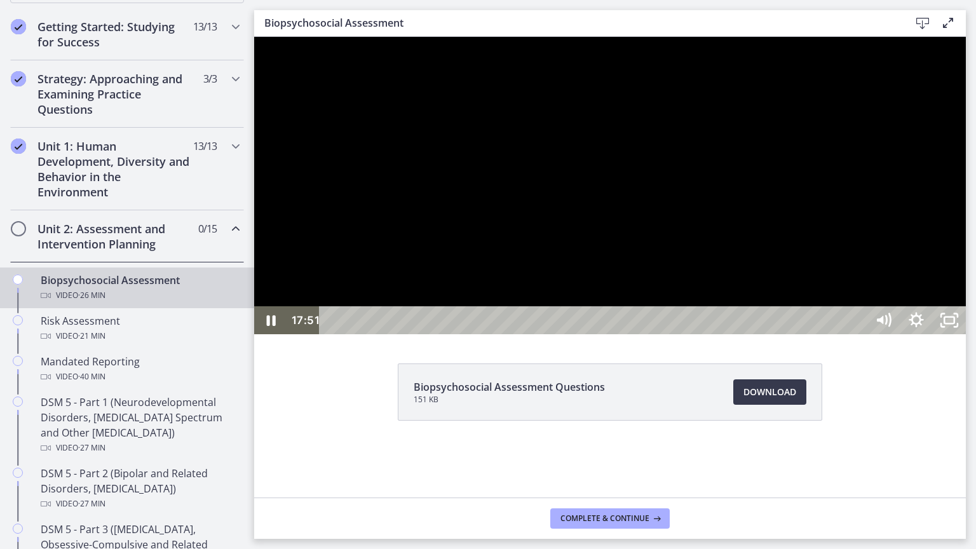
click at [945, 334] on div at bounding box center [609, 185] width 711 height 297
click at [910, 325] on div at bounding box center [609, 185] width 711 height 297
click at [965, 334] on div at bounding box center [609, 185] width 711 height 297
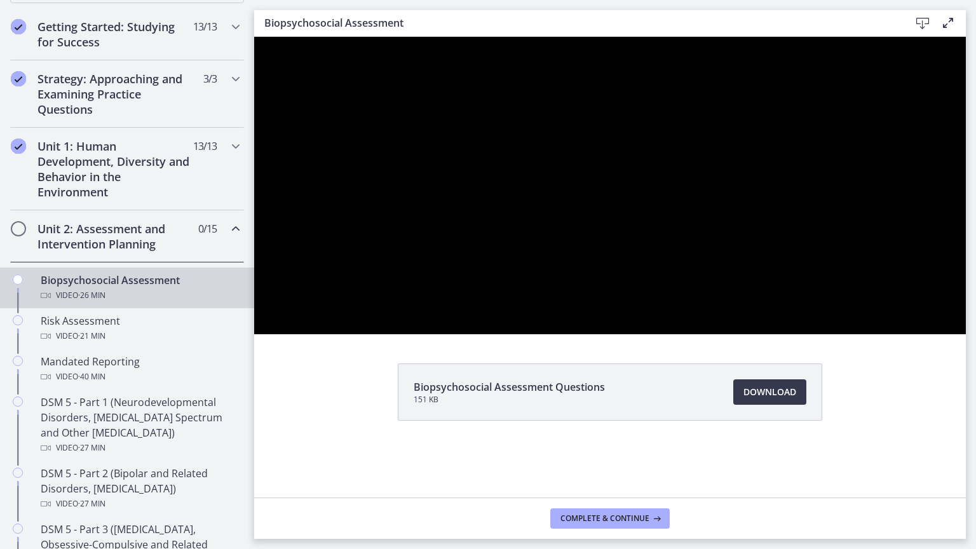
click at [945, 334] on div at bounding box center [609, 185] width 711 height 297
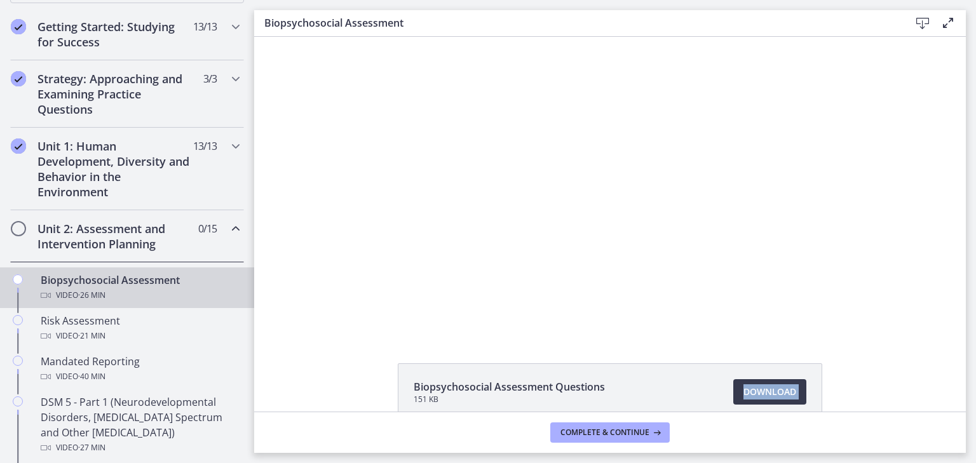
click at [691, 364] on li "Biopsychosocial Assessment Questions 151 KB Download Opens in a new window" at bounding box center [610, 391] width 424 height 57
click at [690, 365] on li "Biopsychosocial Assessment Questions 151 KB Download Opens in a new window" at bounding box center [610, 391] width 424 height 57
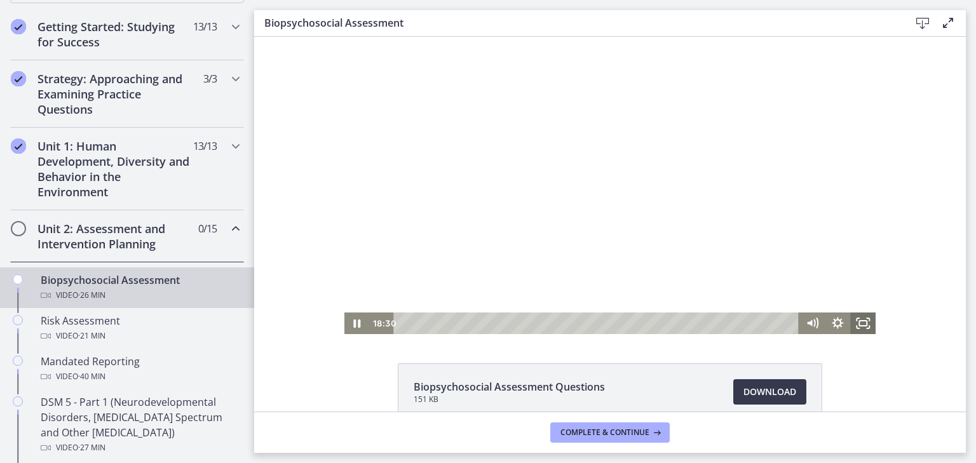
click at [852, 326] on icon "Fullscreen" at bounding box center [862, 323] width 25 height 22
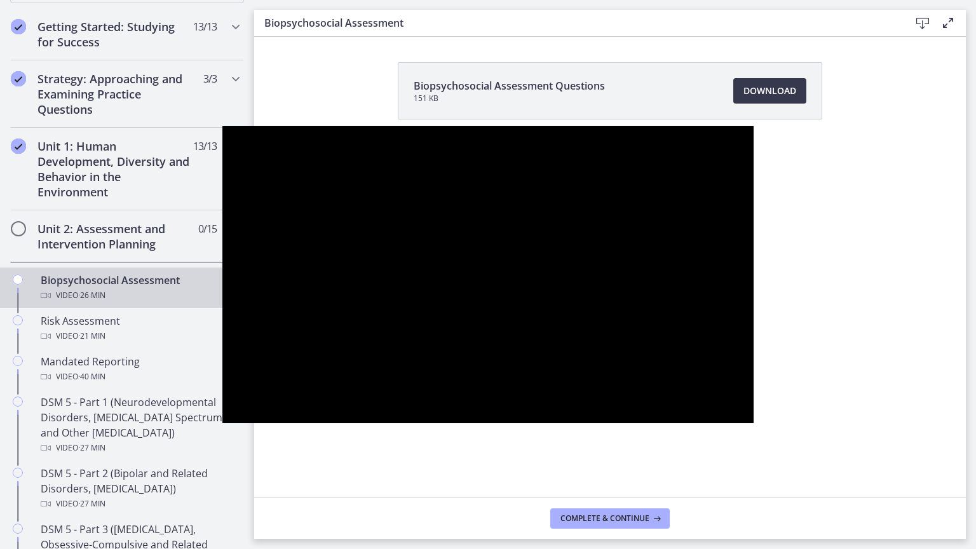
click at [754, 316] on div at bounding box center [488, 274] width 532 height 297
click at [754, 347] on div at bounding box center [488, 274] width 532 height 297
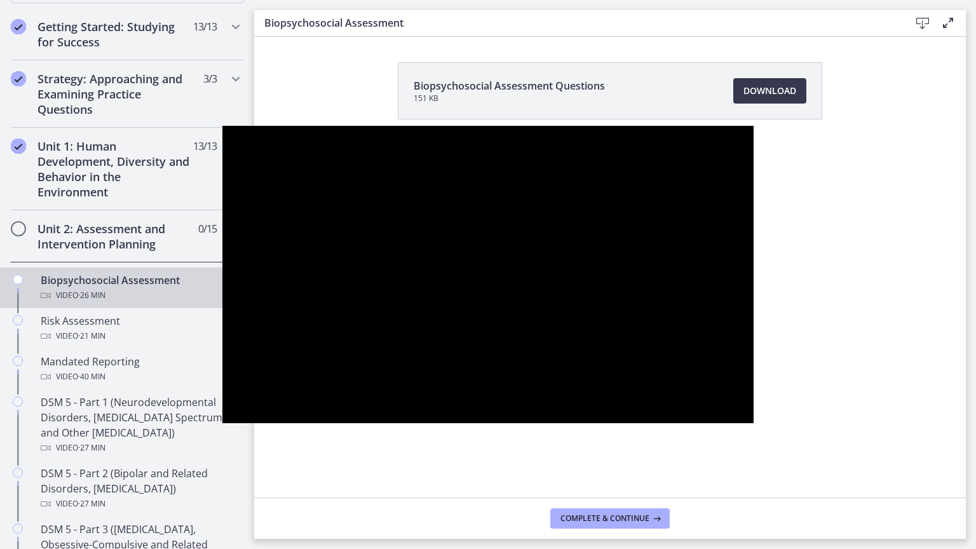
click at [754, 347] on div at bounding box center [488, 274] width 532 height 297
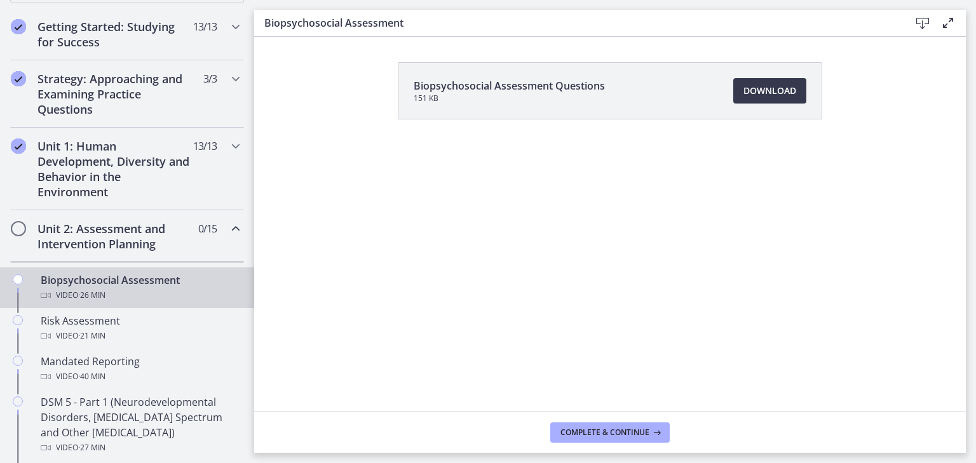
click at [222, 83] on button "Pause: cbe28tpt4o1cl02sic2g.mp4" at bounding box center [222, 83] width 1 height 1
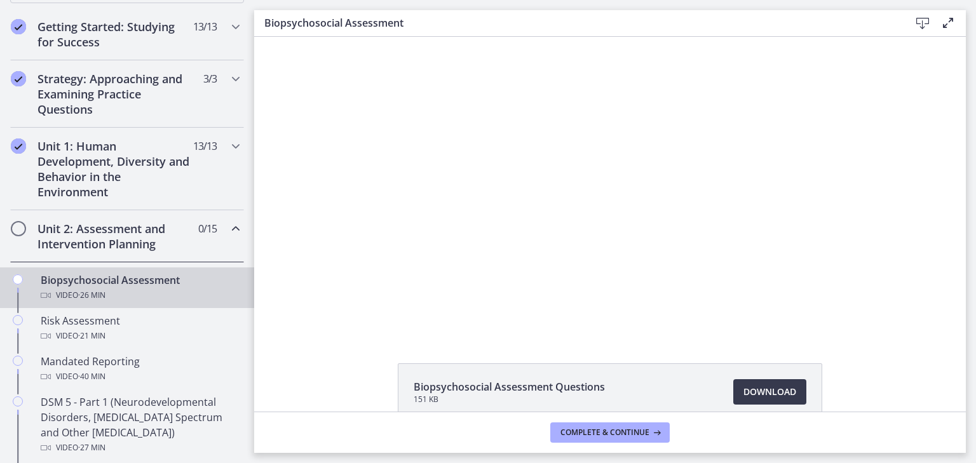
click at [438, 278] on div at bounding box center [610, 185] width 532 height 297
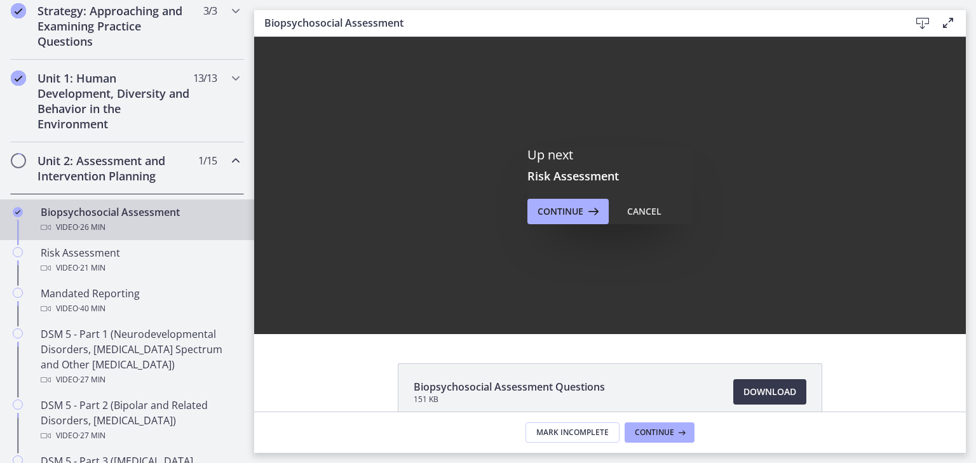
scroll to position [0, 0]
